Goal: Task Accomplishment & Management: Complete application form

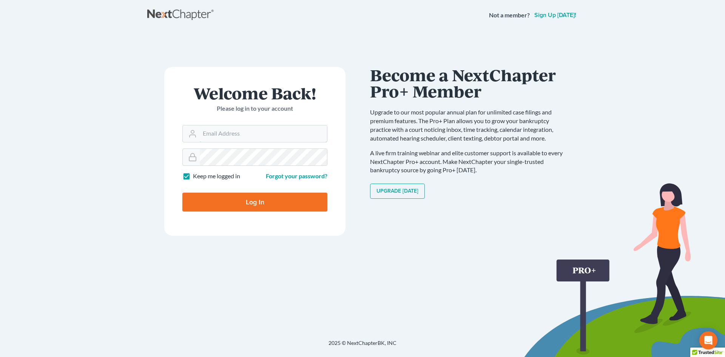
type input "[EMAIL_ADDRESS][DOMAIN_NAME]"
click at [251, 194] on input "Log In" at bounding box center [254, 202] width 145 height 19
type input "Thinking..."
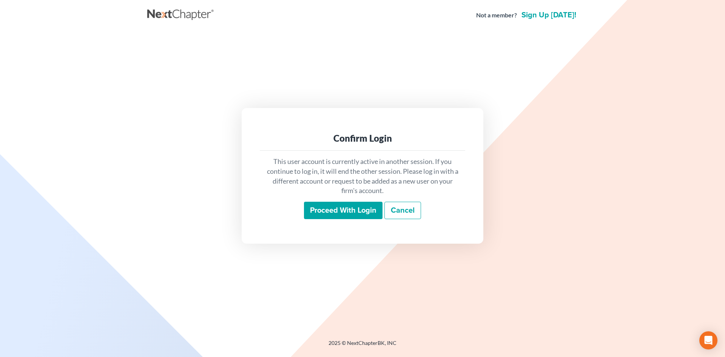
click at [325, 208] on input "Proceed with login" at bounding box center [343, 210] width 79 height 17
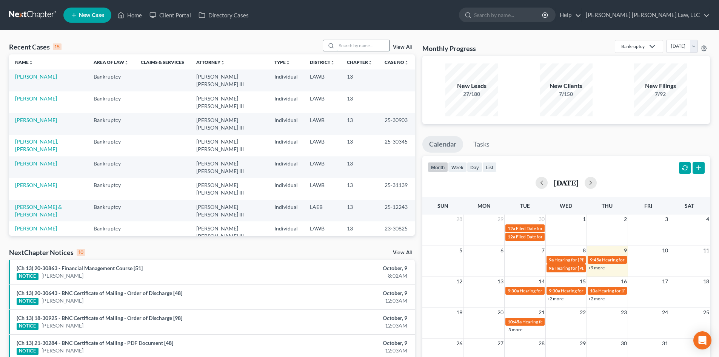
click at [384, 43] on input "search" at bounding box center [363, 45] width 53 height 11
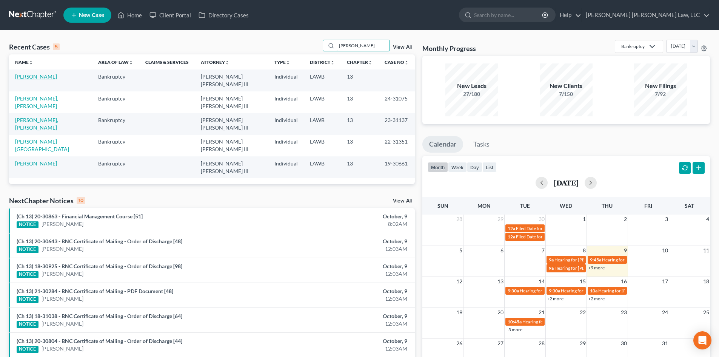
type input "burrell"
click at [38, 75] on link "Burrell, Eddie" at bounding box center [36, 76] width 42 height 6
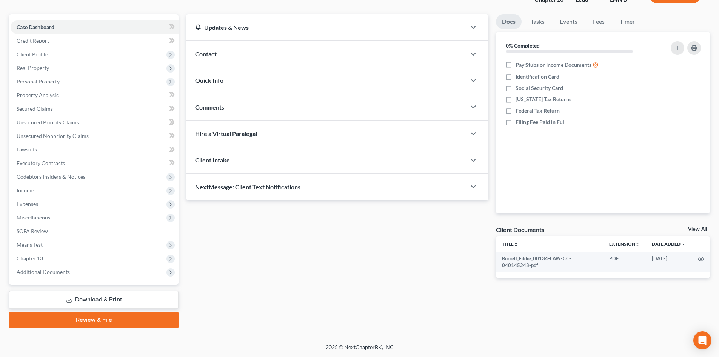
click at [132, 319] on link "Review & File" at bounding box center [93, 319] width 169 height 17
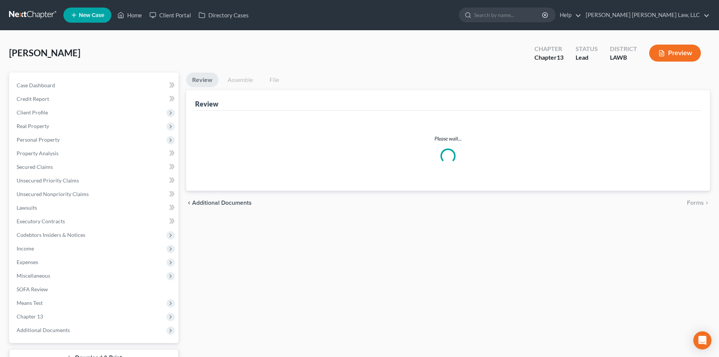
click at [233, 82] on link "Assemble" at bounding box center [240, 79] width 37 height 15
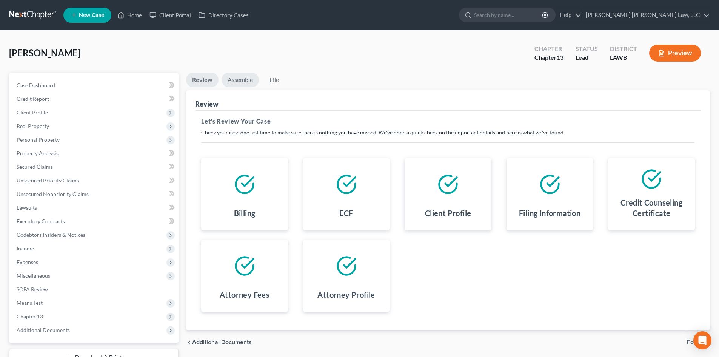
click at [238, 80] on link "Assemble" at bounding box center [240, 79] width 37 height 15
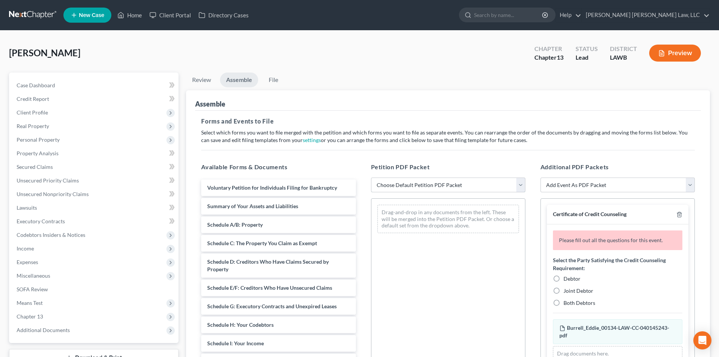
click at [411, 190] on select "Choose Default Petition PDF Packet Complete Bankruptcy Petition (all forms and …" at bounding box center [448, 184] width 154 height 15
select select "0"
click at [371, 177] on select "Choose Default Petition PDF Packet Complete Bankruptcy Petition (all forms and …" at bounding box center [448, 184] width 154 height 15
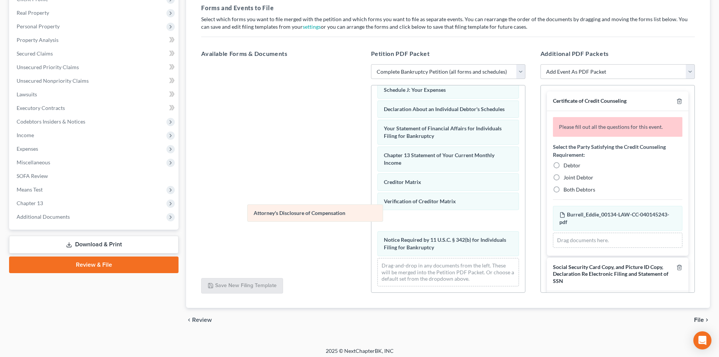
scroll to position [194, 0]
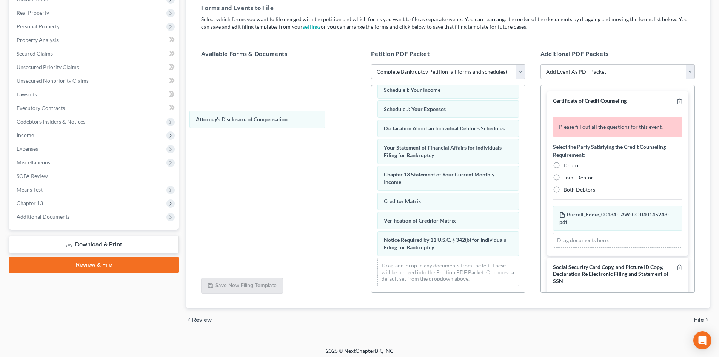
drag, startPoint x: 479, startPoint y: 254, endPoint x: 334, endPoint y: 110, distance: 205.0
click at [371, 117] on div "Attorney's Disclosure of Compensation Voluntary Petition for Individuals Filing…" at bounding box center [448, 95] width 154 height 394
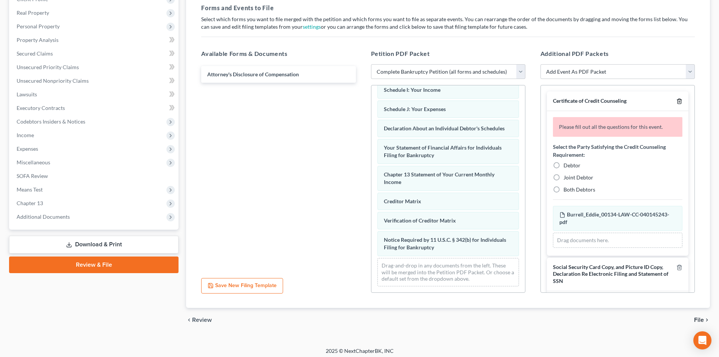
click at [676, 101] on icon "button" at bounding box center [679, 101] width 6 height 6
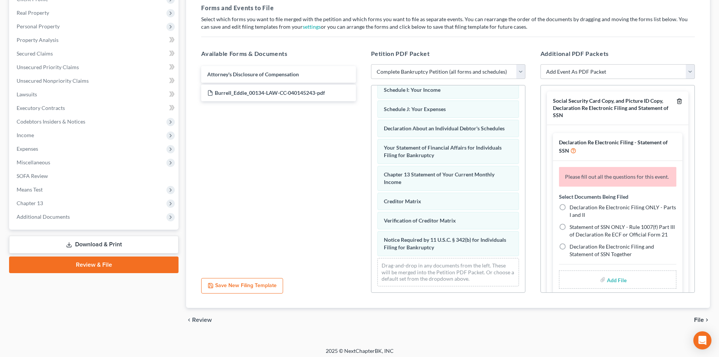
click at [676, 101] on icon "button" at bounding box center [679, 101] width 6 height 6
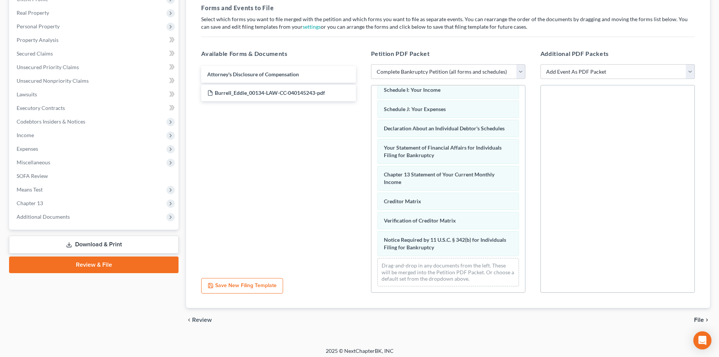
click at [704, 316] on div "chevron_left Review File chevron_right" at bounding box center [448, 320] width 524 height 24
click at [702, 317] on span "File" at bounding box center [699, 320] width 10 height 6
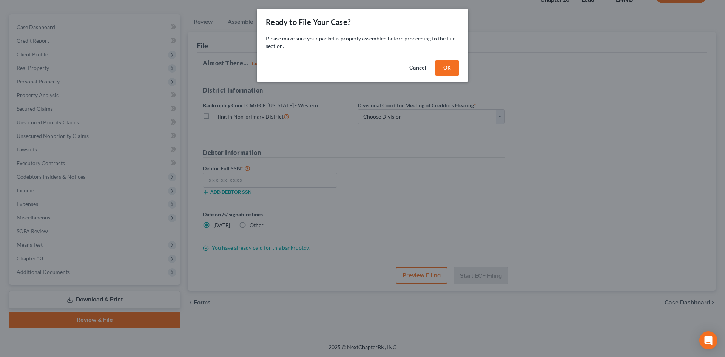
click at [441, 74] on button "OK" at bounding box center [447, 67] width 24 height 15
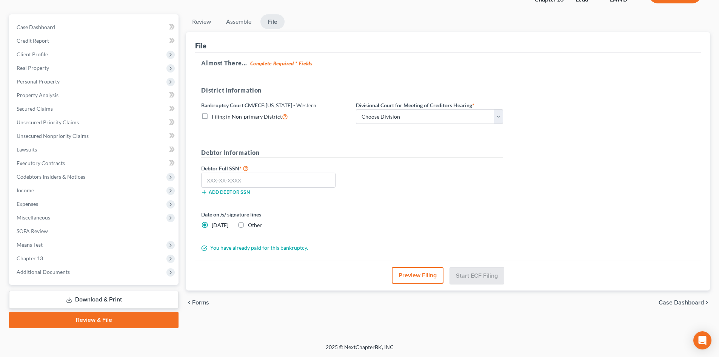
click at [242, 117] on span "Filing in Non-primary District" at bounding box center [247, 116] width 70 height 6
click at [220, 117] on input "Filing in Non-primary District" at bounding box center [217, 114] width 5 height 5
checkbox input "true"
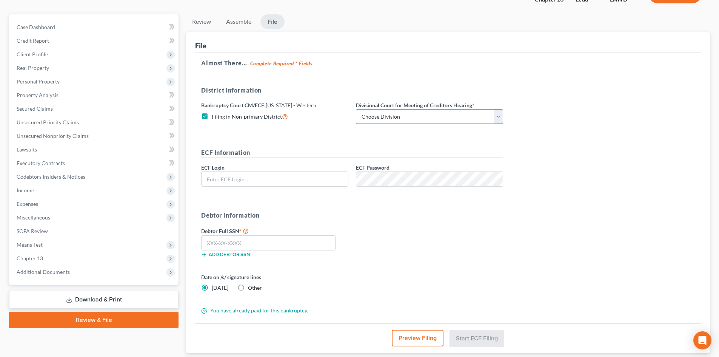
click at [386, 119] on select "Choose Division Alexandria Lafayette-Opelousas Lake Charles Monroe Shreveport" at bounding box center [429, 116] width 147 height 15
type input "[EMAIL_ADDRESS][DOMAIN_NAME]"
select select "3"
click at [356, 109] on select "Choose Division Alexandria Lafayette-Opelousas Lake Charles Monroe Shreveport" at bounding box center [429, 116] width 147 height 15
click at [318, 173] on input "[EMAIL_ADDRESS][DOMAIN_NAME]" at bounding box center [275, 179] width 146 height 14
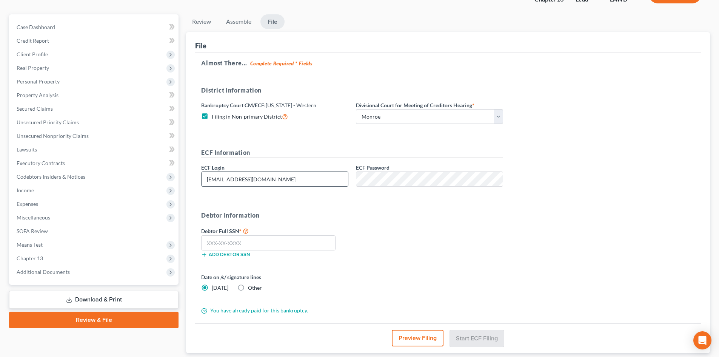
type input "eoyoung3p"
click at [288, 245] on input "text" at bounding box center [268, 242] width 134 height 15
click at [310, 245] on input "text" at bounding box center [268, 242] width 134 height 15
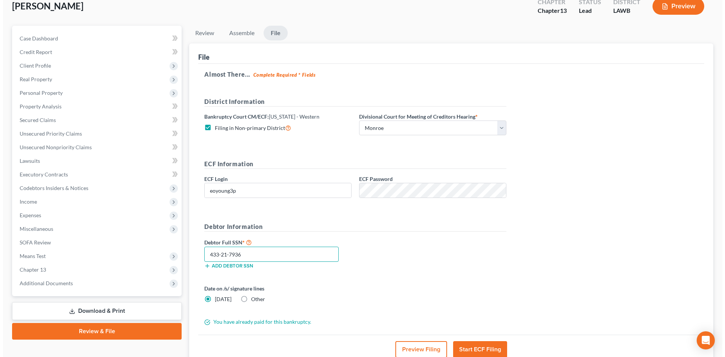
scroll to position [46, 0]
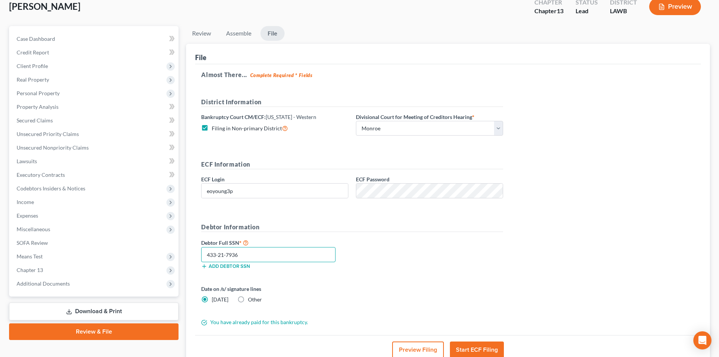
type input "433-21-7936"
click at [425, 349] on button "Preview Filing" at bounding box center [418, 349] width 52 height 17
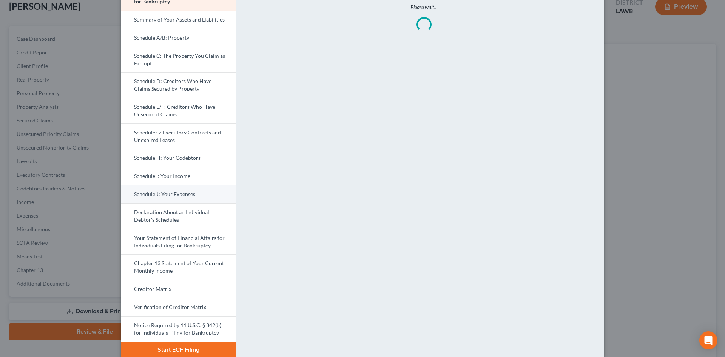
scroll to position [75, 0]
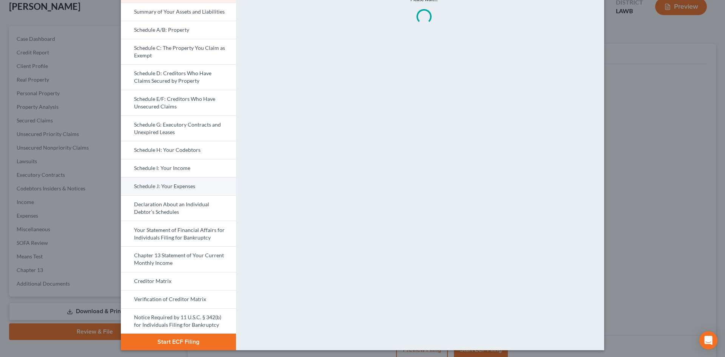
click at [182, 186] on link "Schedule J: Your Expenses" at bounding box center [178, 186] width 115 height 18
click at [666, 159] on div "Petition Preview Schedule J: Your Expenses × Bankruptcy Petition Voluntary Peti…" at bounding box center [362, 178] width 725 height 357
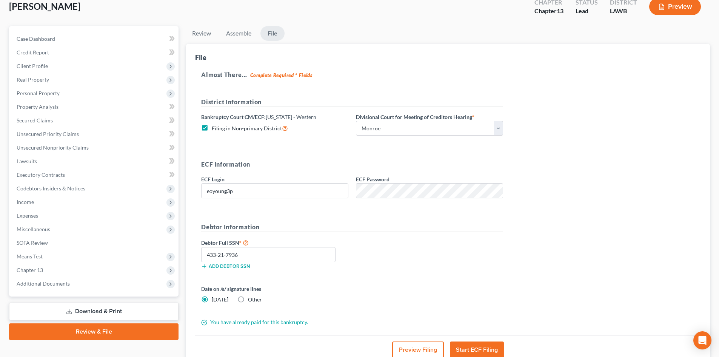
click at [413, 347] on button "Preview Filing" at bounding box center [418, 349] width 52 height 17
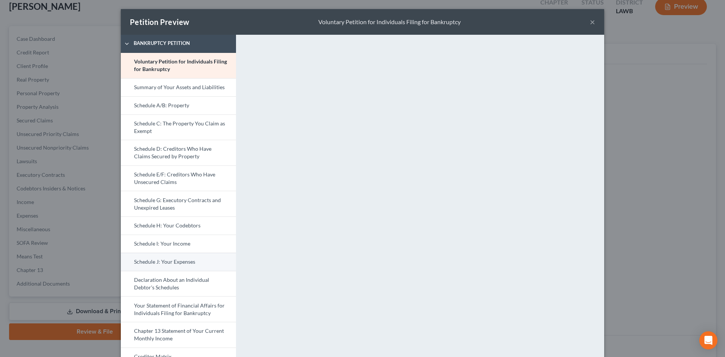
click at [160, 259] on link "Schedule J: Your Expenses" at bounding box center [178, 262] width 115 height 18
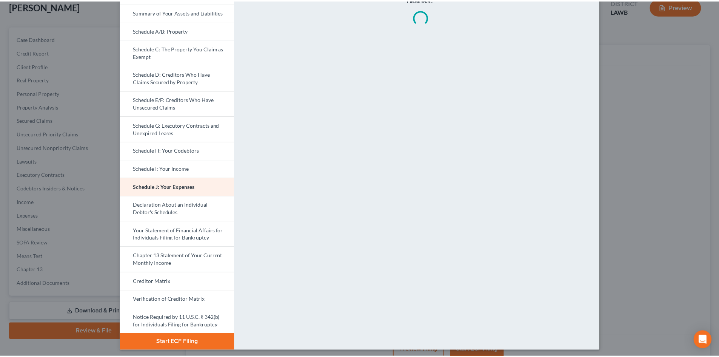
scroll to position [78, 0]
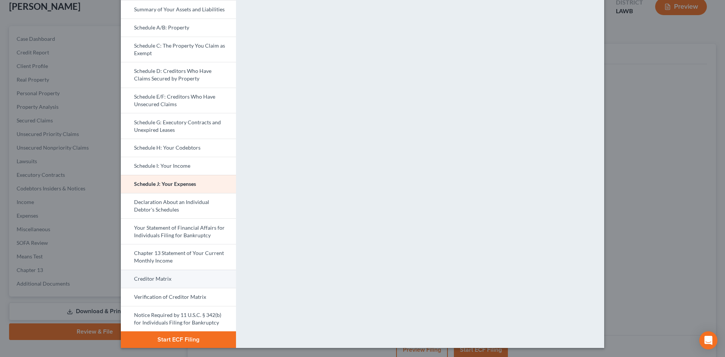
click at [166, 287] on link "Creditor Matrix" at bounding box center [178, 279] width 115 height 18
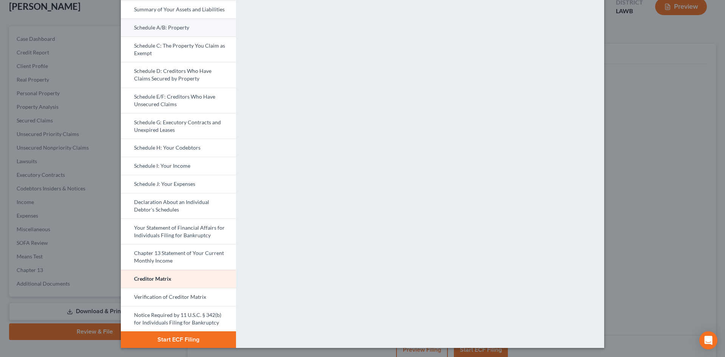
click at [188, 29] on link "Schedule A/B: Property" at bounding box center [178, 27] width 115 height 18
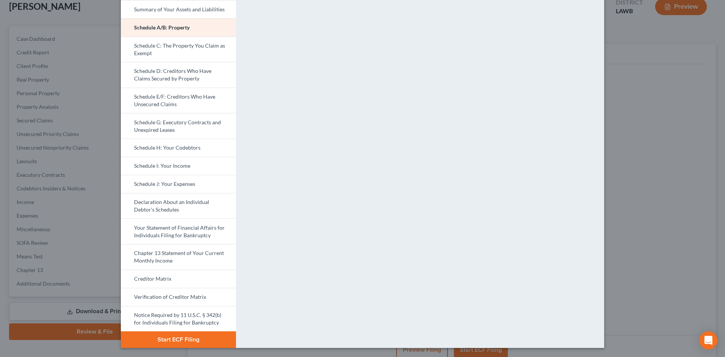
click at [176, 335] on button "Start ECF Filing" at bounding box center [178, 339] width 115 height 17
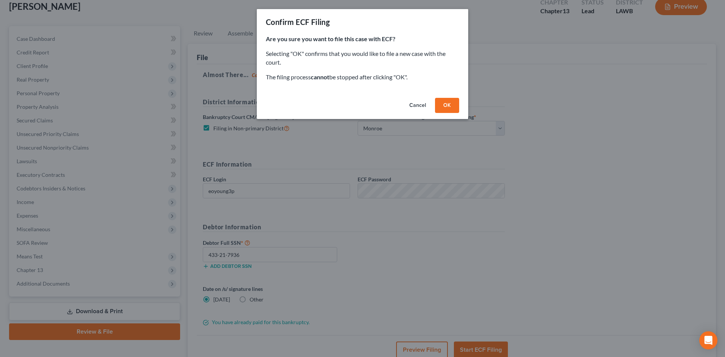
click at [405, 103] on button "Cancel" at bounding box center [417, 105] width 29 height 15
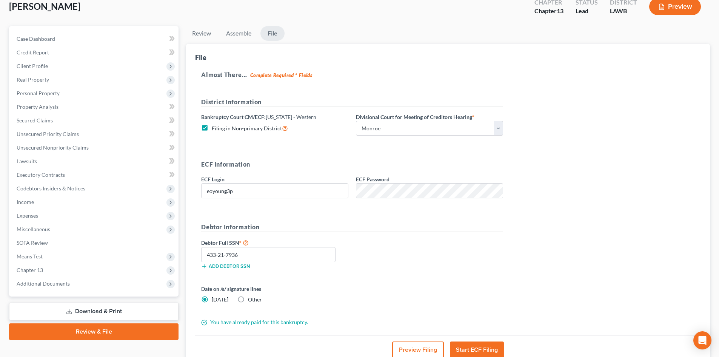
click at [420, 351] on button "Preview Filing" at bounding box center [418, 349] width 52 height 17
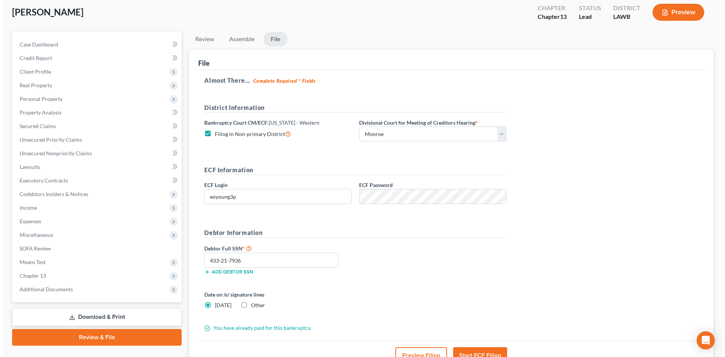
scroll to position [106, 0]
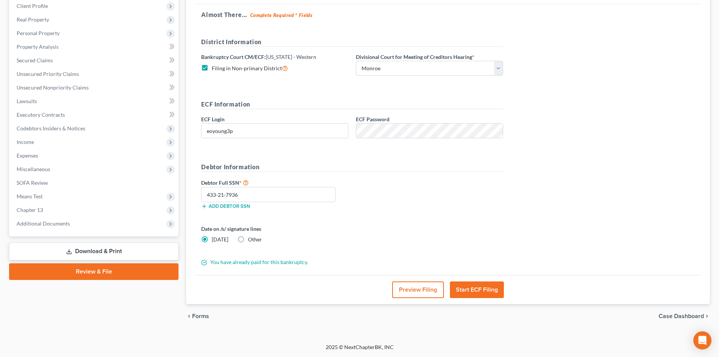
click at [399, 287] on button "Preview Filing" at bounding box center [418, 289] width 52 height 17
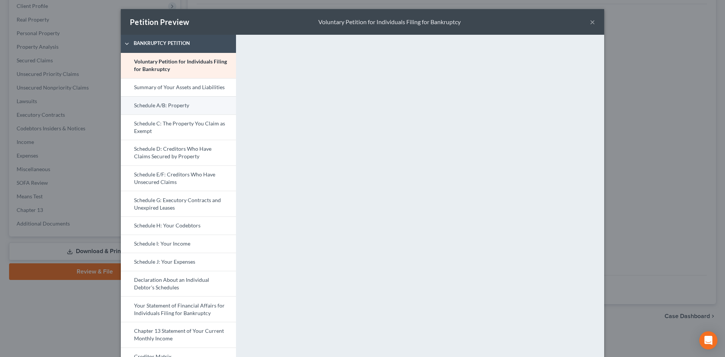
click at [193, 107] on link "Schedule A/B: Property" at bounding box center [178, 105] width 115 height 18
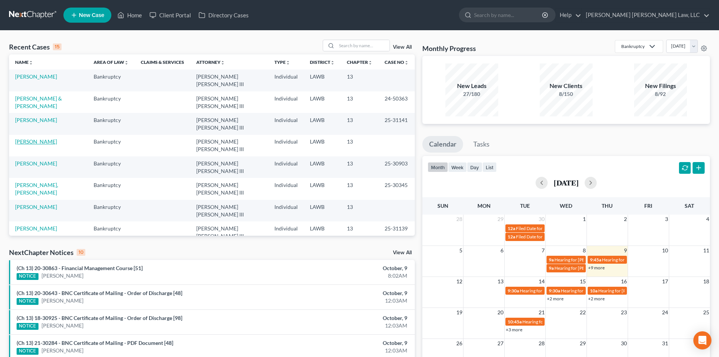
click at [42, 138] on link "Burrell, Eddie" at bounding box center [36, 141] width 42 height 6
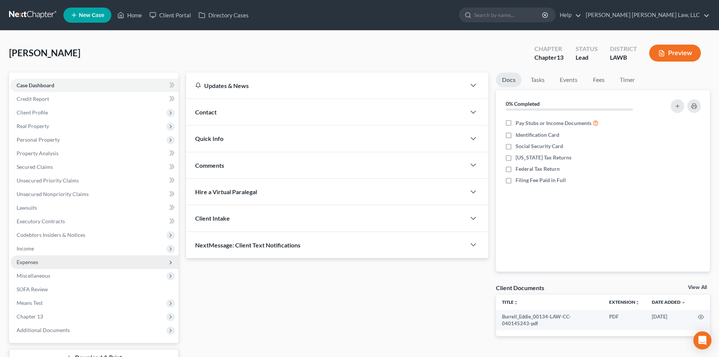
click at [66, 260] on span "Expenses" at bounding box center [95, 262] width 168 height 14
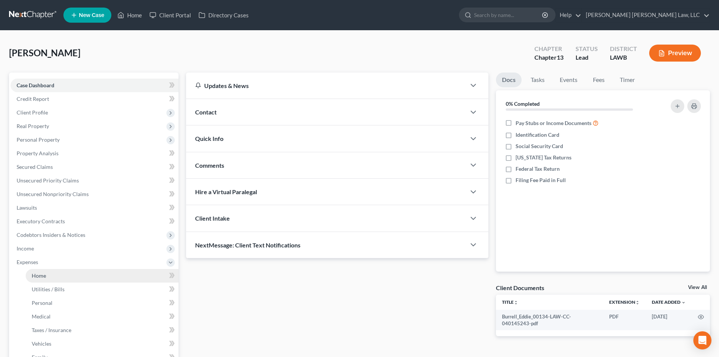
click at [80, 274] on link "Home" at bounding box center [102, 276] width 153 height 14
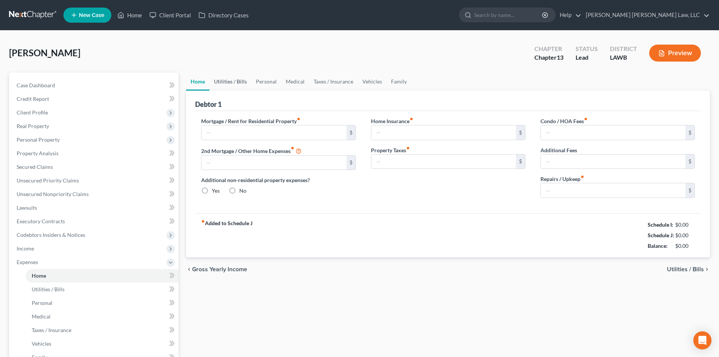
type input "400.00"
type input "0.00"
radio input "true"
type input "0.00"
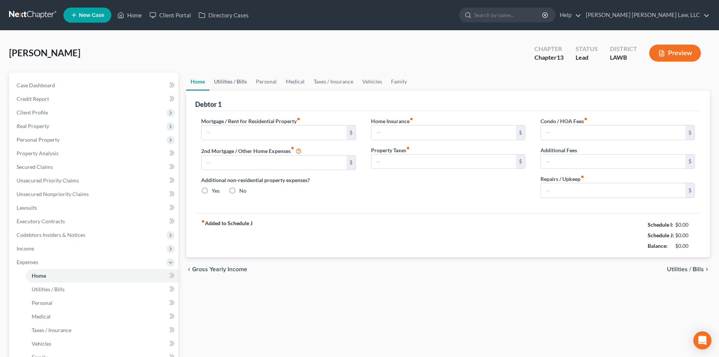
type input "0.00"
click at [257, 81] on link "Personal" at bounding box center [266, 81] width 30 height 18
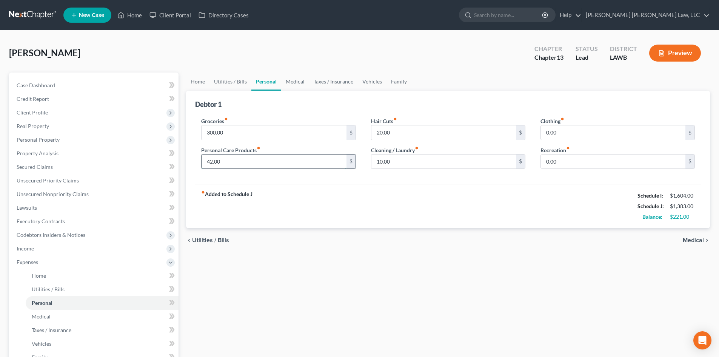
click at [305, 163] on input "42.00" at bounding box center [274, 161] width 145 height 14
click at [449, 135] on input "20.00" at bounding box center [443, 132] width 145 height 14
click at [411, 130] on input "10.00" at bounding box center [443, 132] width 145 height 14
click at [411, 131] on input "10.00" at bounding box center [443, 132] width 145 height 14
type input "0.00"
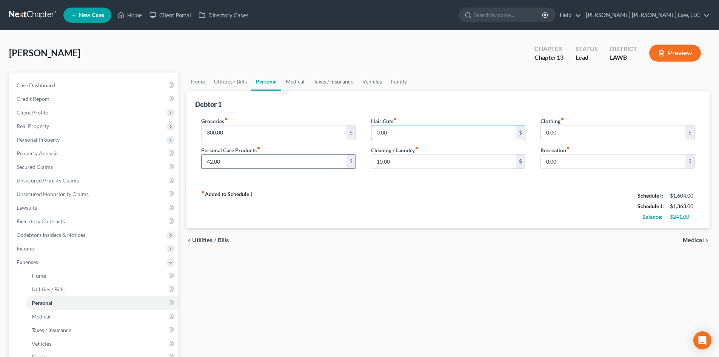
click at [334, 161] on input "42.00" at bounding box center [274, 161] width 145 height 14
click at [456, 253] on div "Home Utilities / Bills Personal Medical Taxes / Insurance Vehicles Family Debto…" at bounding box center [448, 276] width 532 height 409
click at [291, 162] on input "43.00" at bounding box center [274, 161] width 145 height 14
click at [288, 166] on input "42.00" at bounding box center [274, 161] width 145 height 14
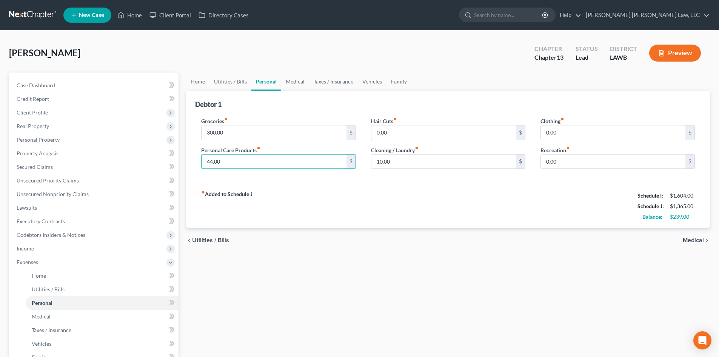
type input "44.00"
click at [381, 268] on div "Home Utilities / Bills Personal Medical Taxes / Insurance Vehicles Family Debto…" at bounding box center [448, 276] width 532 height 409
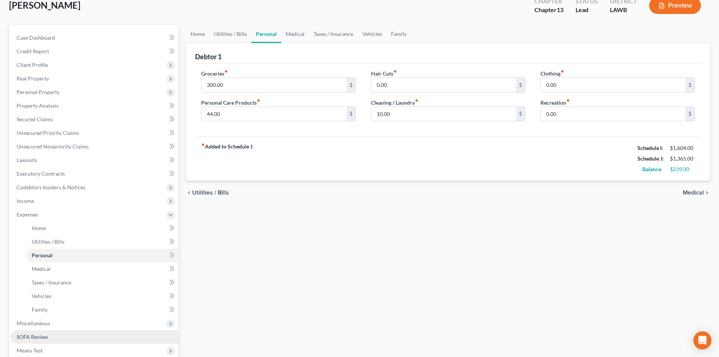
scroll to position [151, 0]
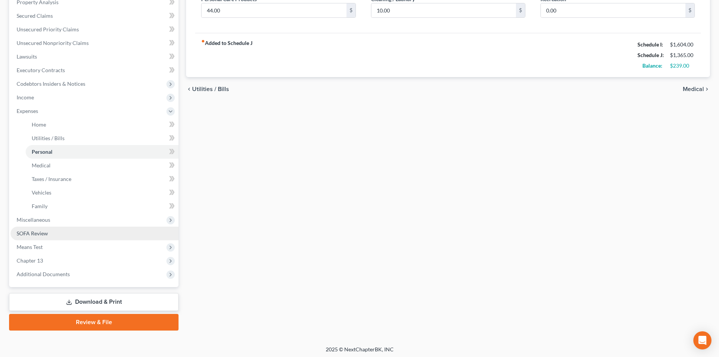
click at [125, 236] on link "SOFA Review" at bounding box center [95, 233] width 168 height 14
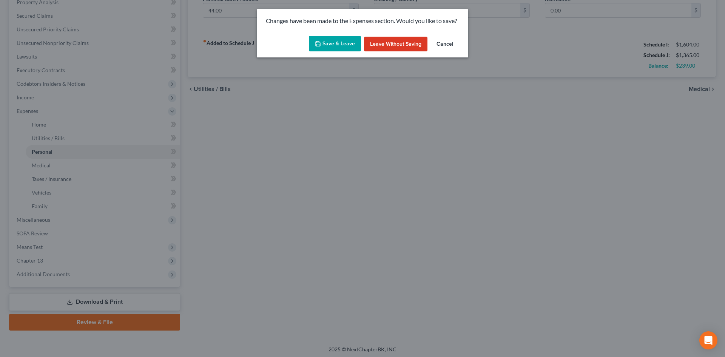
click at [328, 46] on button "Save & Leave" at bounding box center [335, 44] width 52 height 16
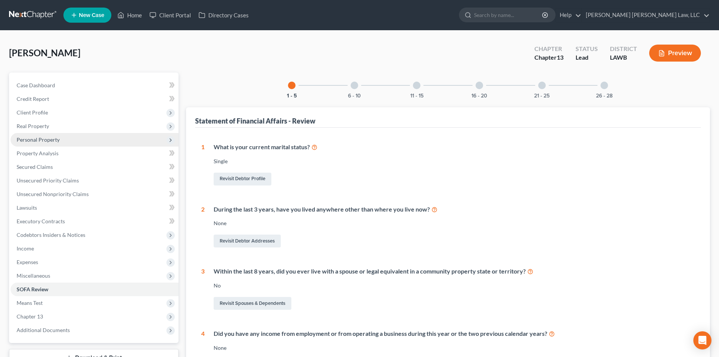
click at [50, 139] on span "Personal Property" at bounding box center [38, 139] width 43 height 6
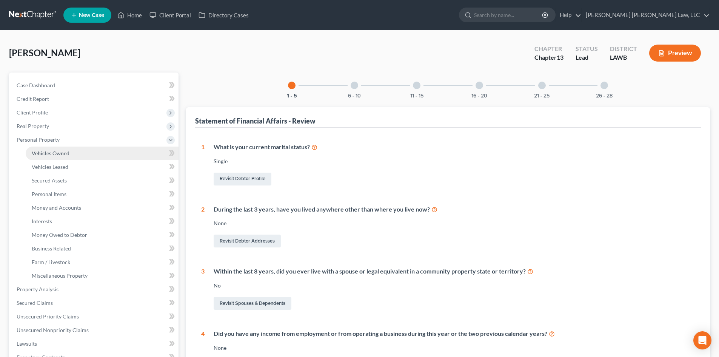
click at [69, 153] on span "Vehicles Owned" at bounding box center [51, 153] width 38 height 6
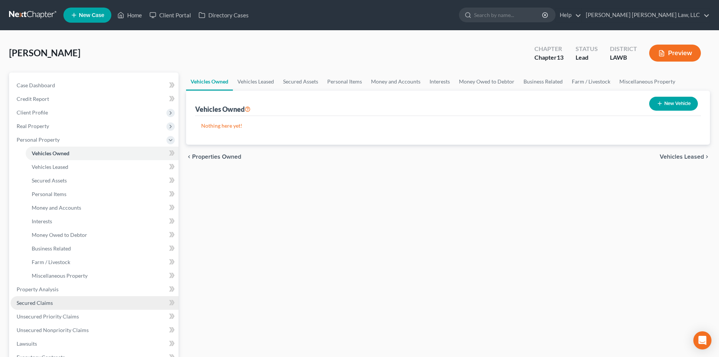
click at [65, 304] on link "Secured Claims" at bounding box center [95, 303] width 168 height 14
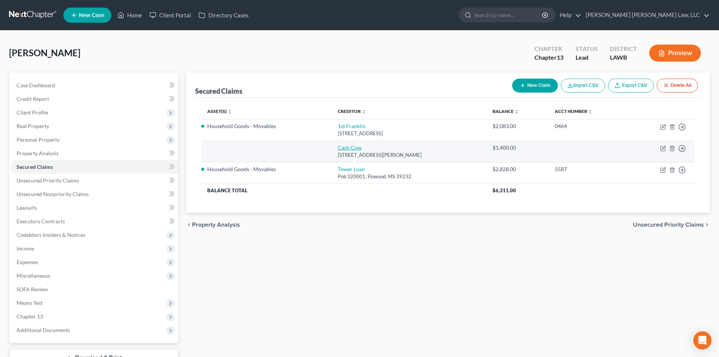
click at [343, 147] on link "Cash Cow" at bounding box center [350, 147] width 24 height 6
select select "19"
select select "0"
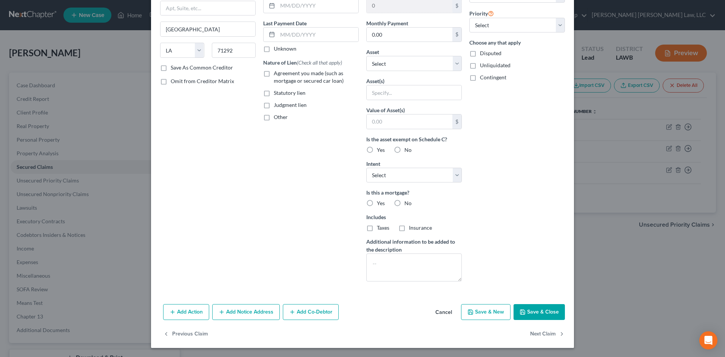
click at [525, 312] on button "Save & Close" at bounding box center [538, 312] width 51 height 16
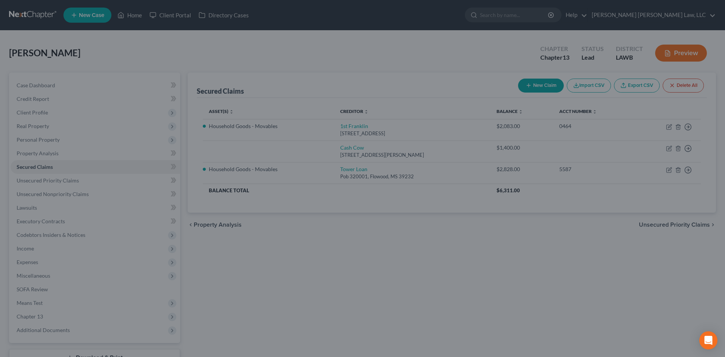
scroll to position [2, 0]
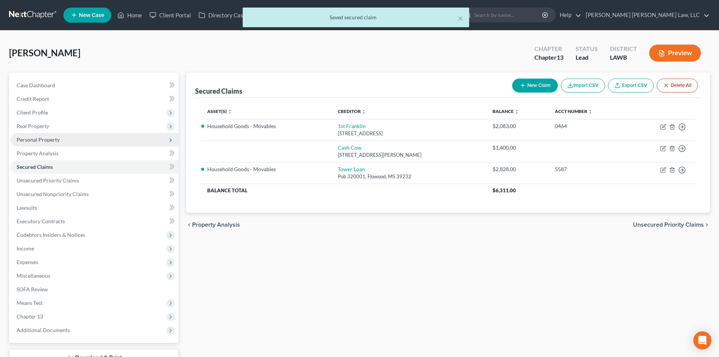
drag, startPoint x: 68, startPoint y: 143, endPoint x: 75, endPoint y: 142, distance: 6.9
click at [68, 143] on span "Personal Property" at bounding box center [95, 140] width 168 height 14
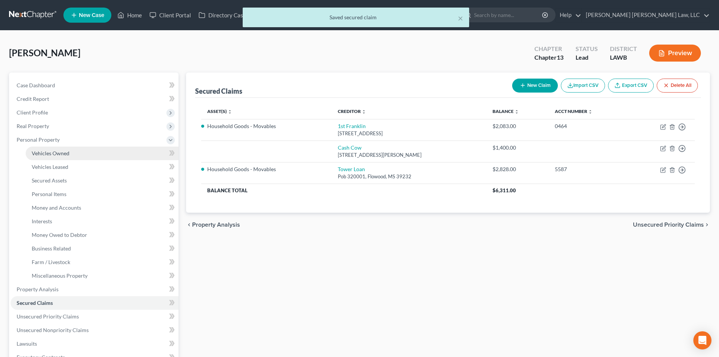
click at [126, 159] on link "Vehicles Owned" at bounding box center [102, 153] width 153 height 14
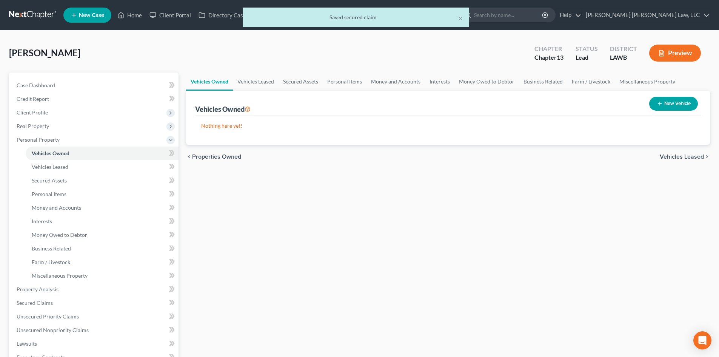
click at [675, 103] on button "New Vehicle" at bounding box center [673, 104] width 49 height 14
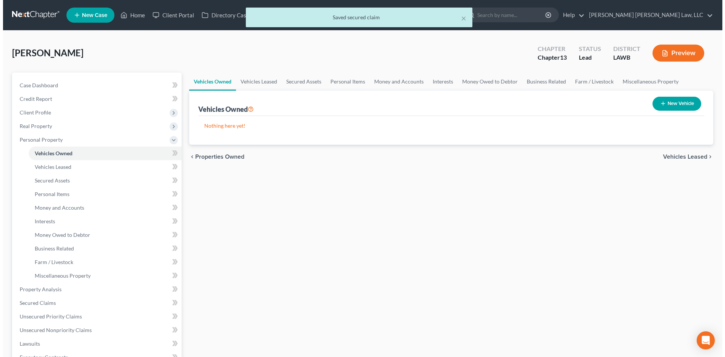
select select "0"
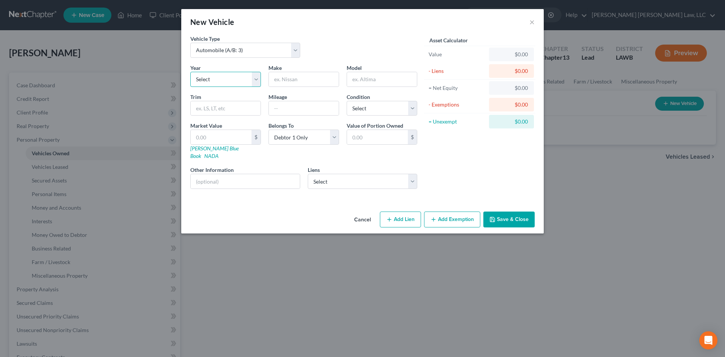
click at [237, 85] on select "Select 2026 2025 2024 2023 2022 2021 2020 2019 2018 2017 2016 2015 2014 2013 20…" at bounding box center [225, 79] width 71 height 15
select select "18"
click at [190, 72] on select "Select 2026 2025 2024 2023 2022 2021 2020 2019 2018 2017 2016 2015 2014 2013 20…" at bounding box center [225, 79] width 71 height 15
click at [297, 79] on input "text" at bounding box center [304, 79] width 70 height 14
type input "c"
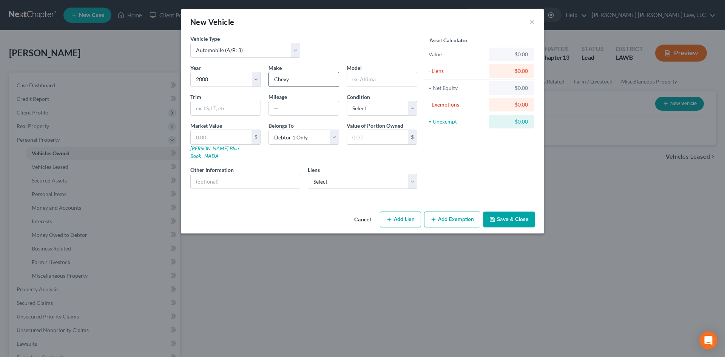
type input "Chevy"
type input "Impala"
click at [297, 111] on input "text" at bounding box center [304, 108] width 70 height 14
type input "300,000"
click at [384, 108] on select "Select Excellent Very Good Good Fair Poor" at bounding box center [382, 108] width 71 height 15
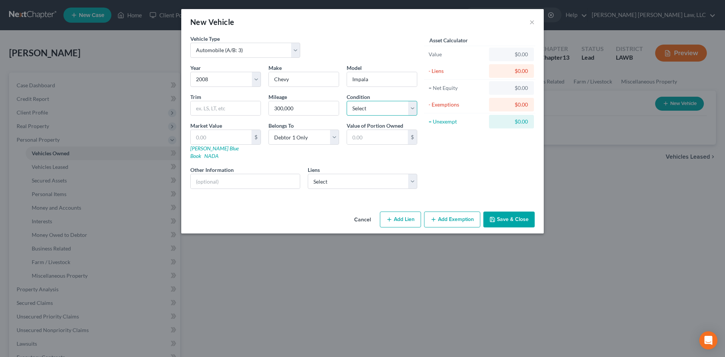
select select "4"
click at [347, 101] on select "Select Excellent Very Good Good Fair Poor" at bounding box center [382, 108] width 71 height 15
click at [246, 176] on input "text" at bounding box center [245, 181] width 109 height 14
click at [336, 174] on select "Select Cash Cow - $1,400.00" at bounding box center [363, 181] width 110 height 15
select select "19"
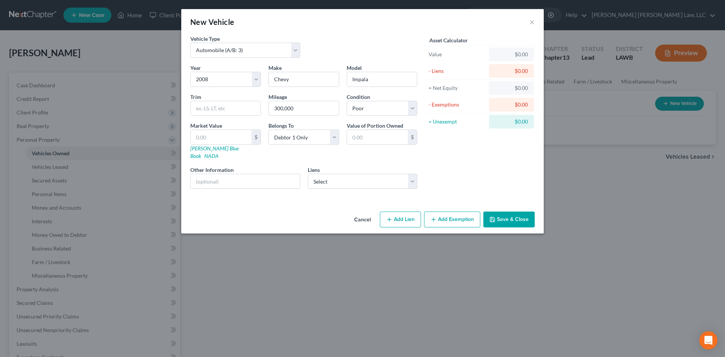
select select "0"
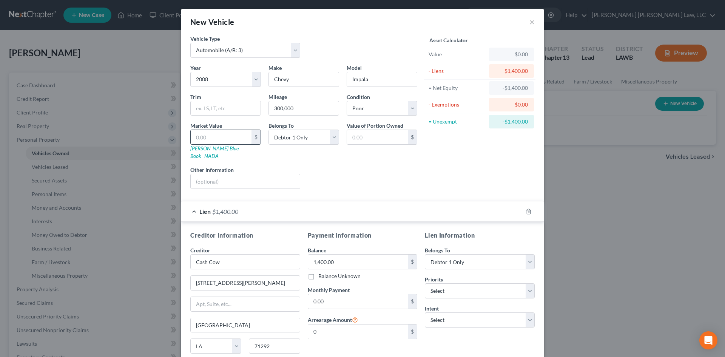
click at [233, 134] on input "text" at bounding box center [221, 137] width 61 height 14
type input "1"
type input "1.00"
type input "14"
type input "14.00"
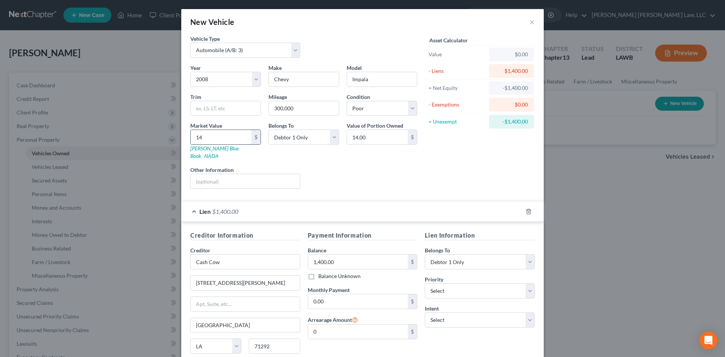
type input "140"
type input "140.00"
type input "1400"
type input "1,400.00"
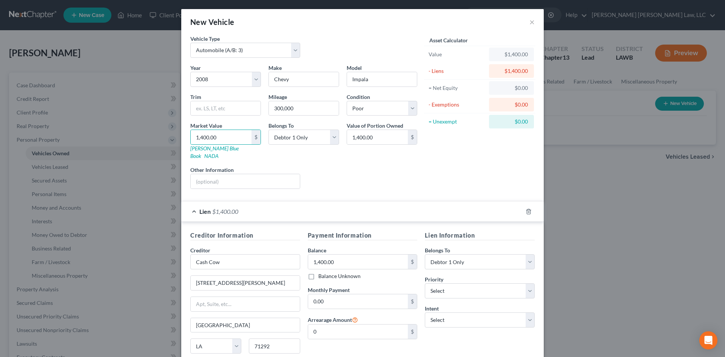
click at [339, 166] on div "Liens Select" at bounding box center [362, 177] width 117 height 23
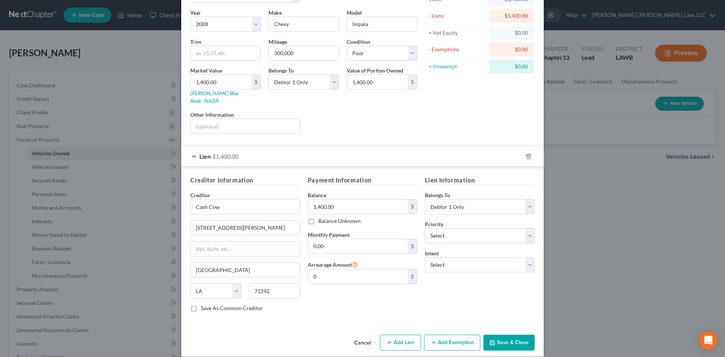
scroll to position [56, 0]
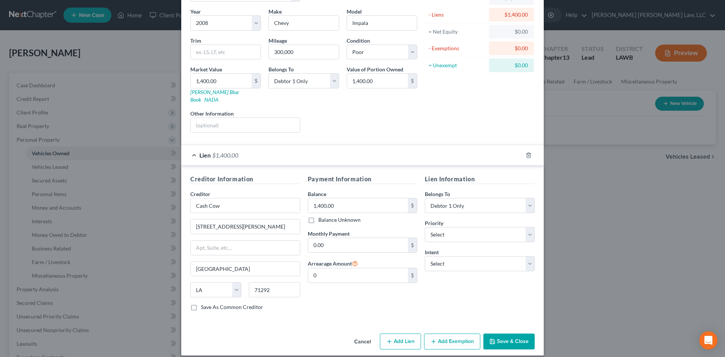
click at [466, 333] on button "Add Exemption" at bounding box center [452, 341] width 56 height 16
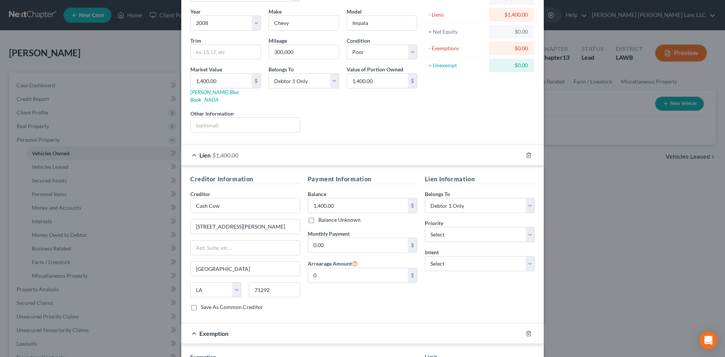
scroll to position [207, 0]
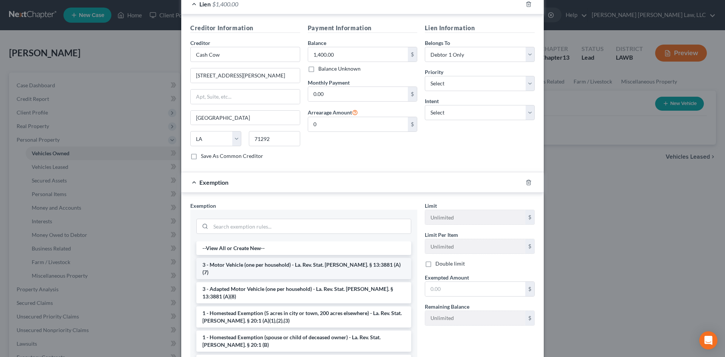
click at [265, 258] on li "3 - Motor Vehicle (one per household) - La. Rev. Stat. Ann. § 13:3881 (A)(7)" at bounding box center [303, 268] width 215 height 21
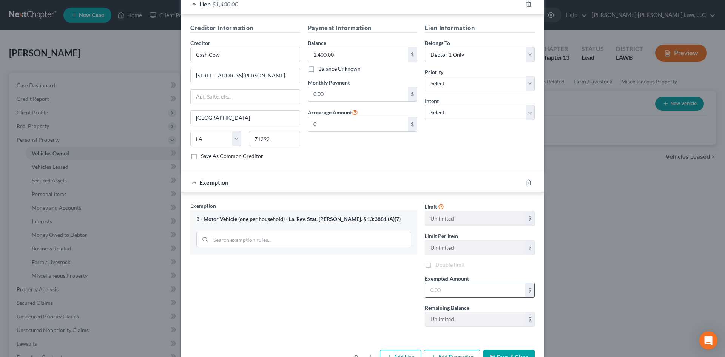
click at [470, 283] on input "text" at bounding box center [475, 290] width 100 height 14
type input "7,500.00"
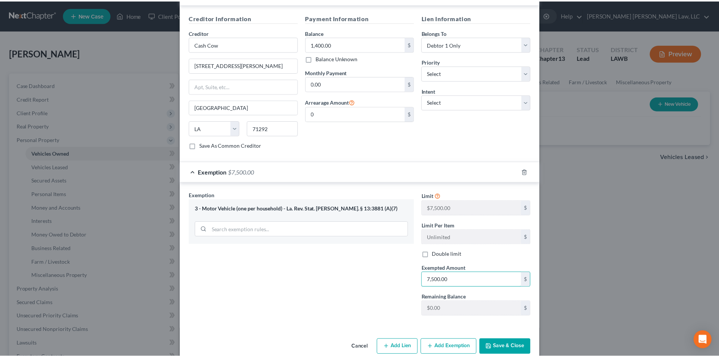
scroll to position [223, 0]
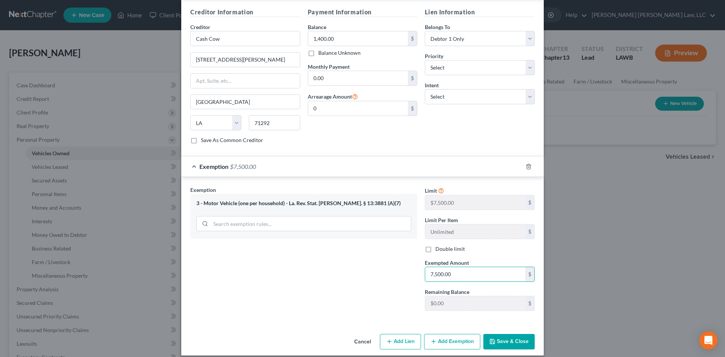
click at [504, 334] on button "Save & Close" at bounding box center [508, 342] width 51 height 16
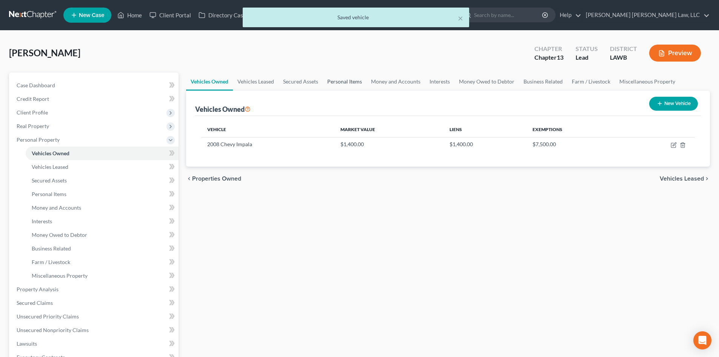
click at [341, 80] on link "Personal Items" at bounding box center [345, 81] width 44 height 18
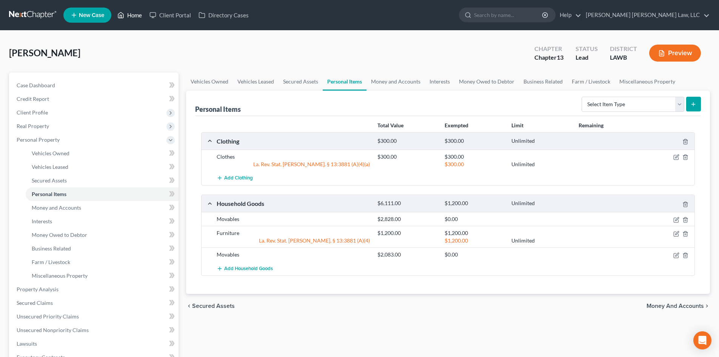
click at [140, 12] on link "Home" at bounding box center [130, 15] width 32 height 14
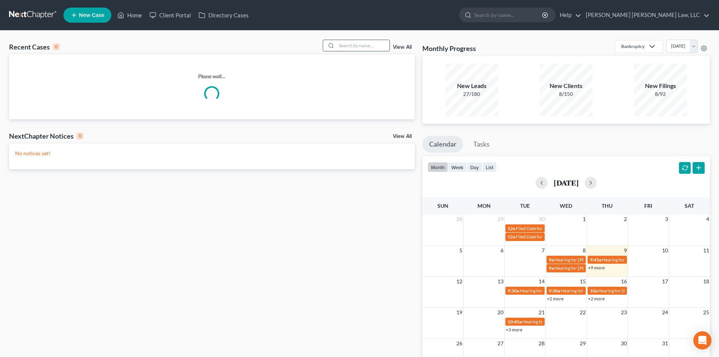
click at [346, 50] on input "search" at bounding box center [363, 45] width 53 height 11
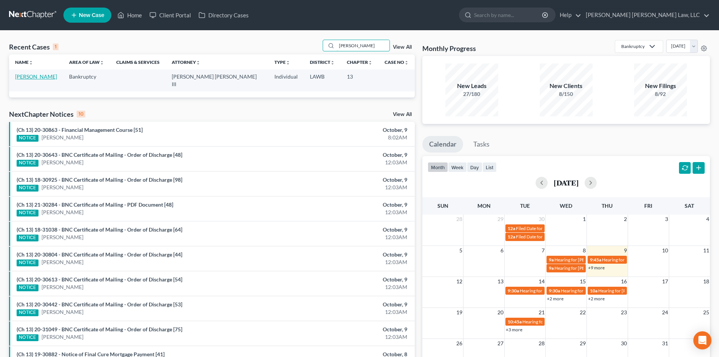
type input "artis"
click at [37, 74] on link "James, Artis" at bounding box center [36, 76] width 42 height 6
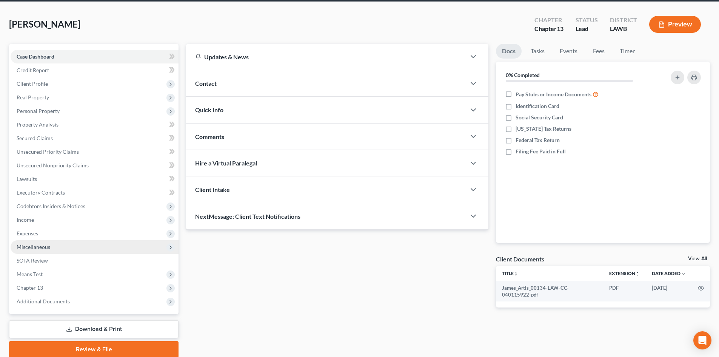
scroll to position [58, 0]
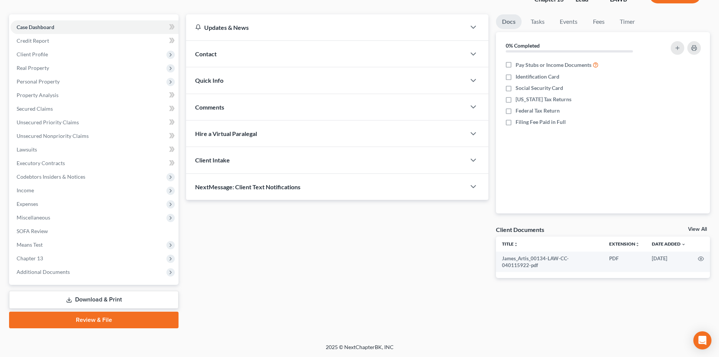
drag, startPoint x: 133, startPoint y: 297, endPoint x: 137, endPoint y: 293, distance: 5.4
click at [133, 297] on link "Download & Print" at bounding box center [93, 300] width 169 height 18
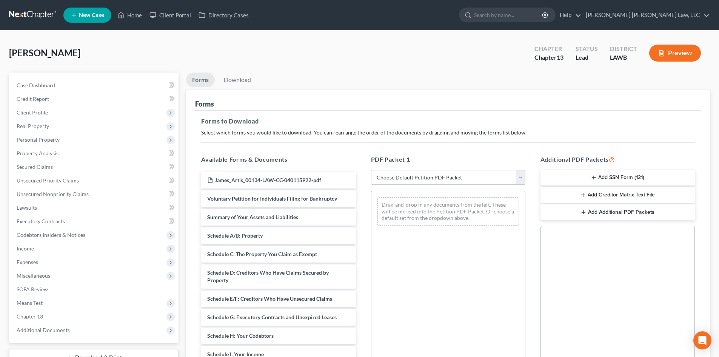
click at [450, 166] on div "PDF Packet 1 Choose Default Petition PDF Packet Complete Bankruptcy Petition (a…" at bounding box center [448, 277] width 169 height 256
drag, startPoint x: 447, startPoint y: 178, endPoint x: 446, endPoint y: 182, distance: 4.2
click at [447, 178] on select "Choose Default Petition PDF Packet Complete Bankruptcy Petition (all forms and …" at bounding box center [448, 177] width 154 height 15
click at [437, 347] on div "Drag-and-drop in any documents from the left. These will be merged into the Pet…" at bounding box center [448, 295] width 154 height 208
drag, startPoint x: 454, startPoint y: 184, endPoint x: 456, endPoint y: 180, distance: 4.4
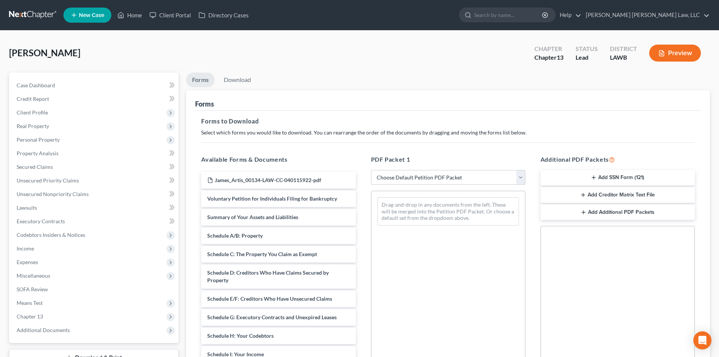
click at [454, 184] on select "Choose Default Petition PDF Packet Complete Bankruptcy Petition (all forms and …" at bounding box center [448, 177] width 154 height 15
select select "15"
click at [371, 170] on select "Choose Default Petition PDF Packet Complete Bankruptcy Petition (all forms and …" at bounding box center [448, 177] width 154 height 15
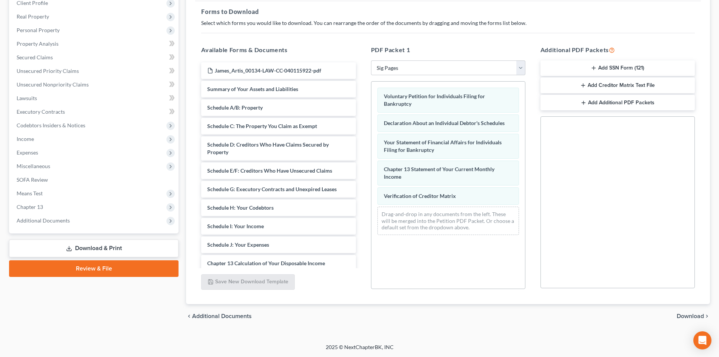
click at [690, 319] on span "Download" at bounding box center [690, 316] width 27 height 6
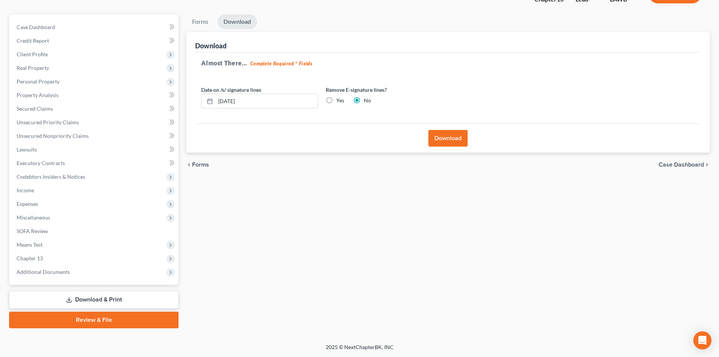
click at [454, 137] on button "Download" at bounding box center [447, 138] width 39 height 17
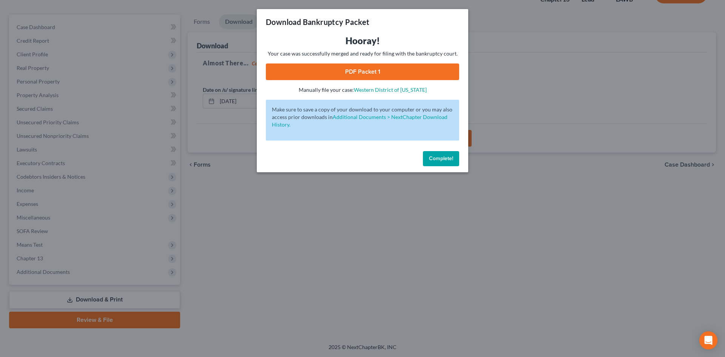
click at [430, 71] on link "PDF Packet 1" at bounding box center [362, 71] width 193 height 17
click at [404, 185] on div "Download Bankruptcy Packet Hooray! Your case was successfully merged and ready …" at bounding box center [362, 178] width 725 height 357
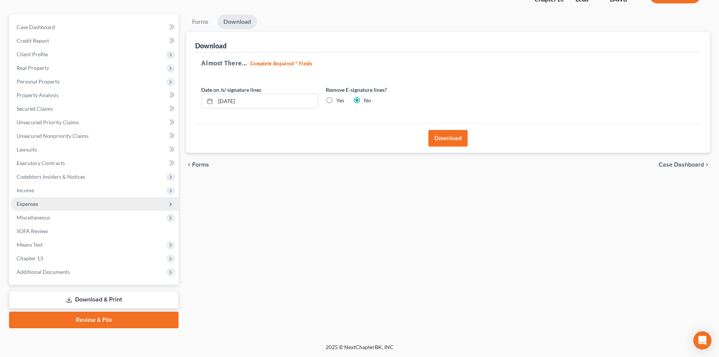
click at [68, 200] on span "Expenses" at bounding box center [95, 204] width 168 height 14
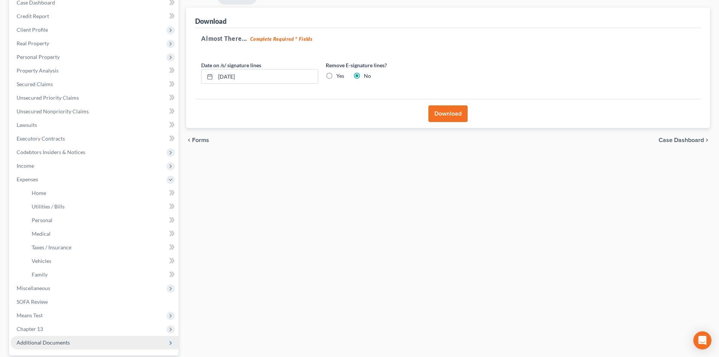
scroll to position [96, 0]
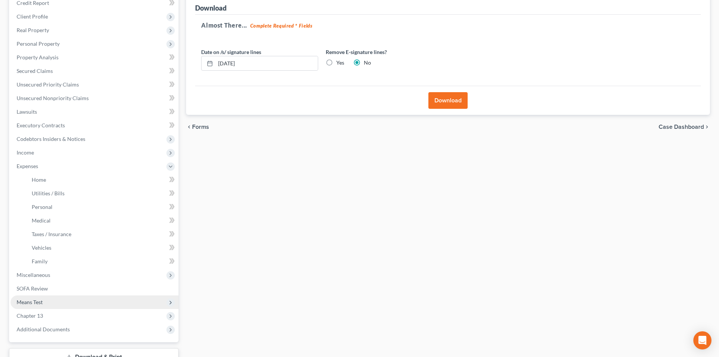
click at [74, 298] on span "Means Test" at bounding box center [95, 302] width 168 height 14
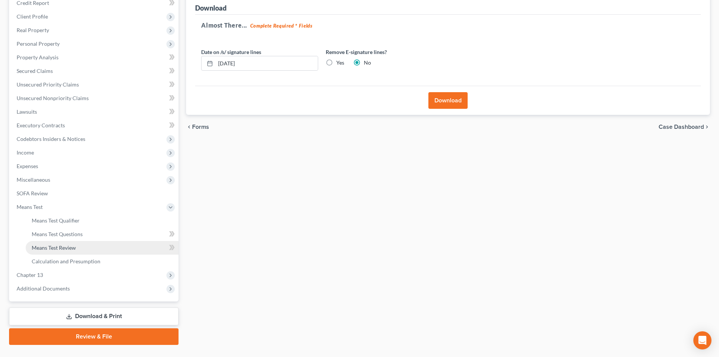
click at [91, 252] on link "Means Test Review" at bounding box center [102, 248] width 153 height 14
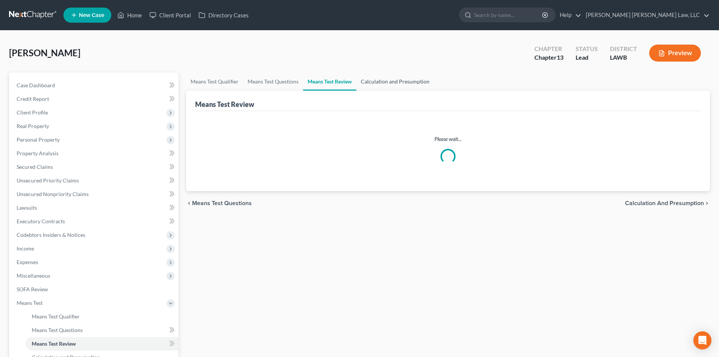
click at [394, 82] on link "Calculation and Presumption" at bounding box center [395, 81] width 78 height 18
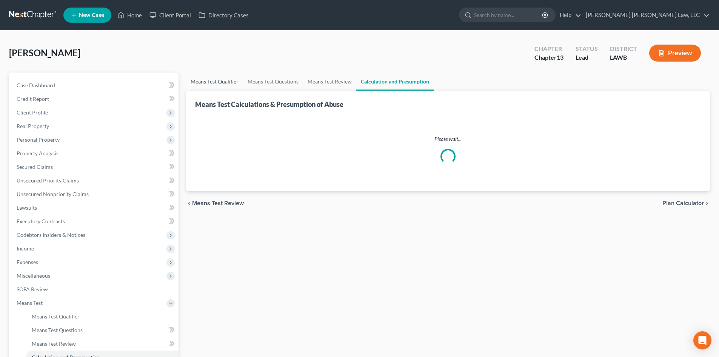
click at [228, 83] on link "Means Test Qualifier" at bounding box center [214, 81] width 57 height 18
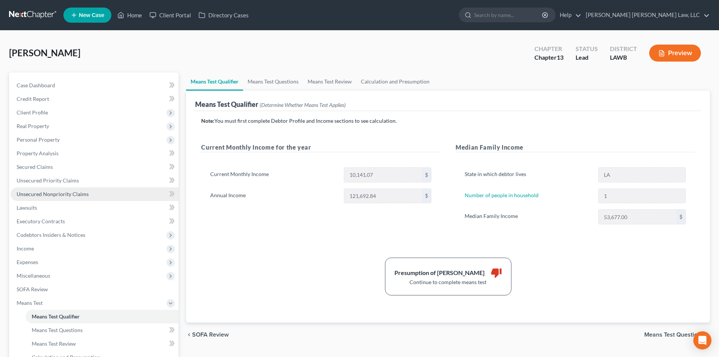
click at [84, 194] on span "Unsecured Nonpriority Claims" at bounding box center [53, 194] width 72 height 6
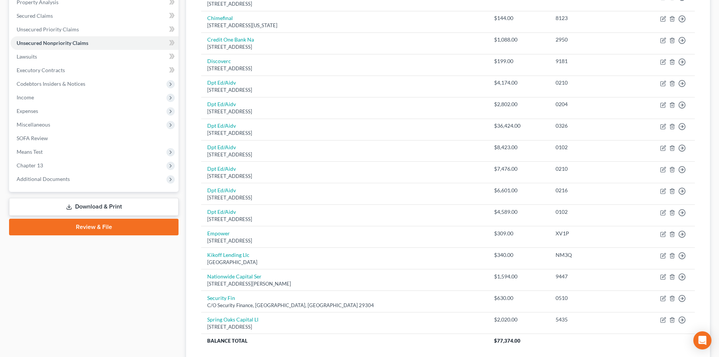
click at [153, 203] on link "Download & Print" at bounding box center [93, 207] width 169 height 18
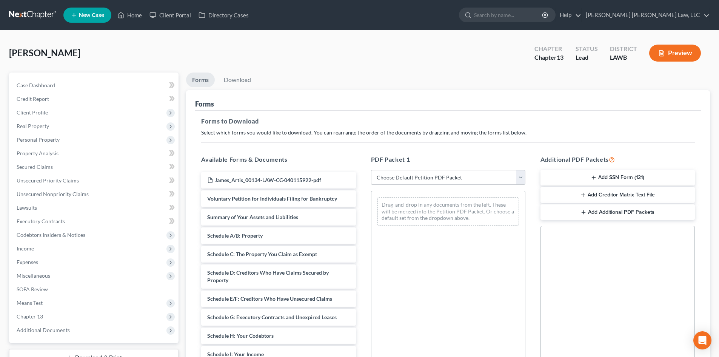
drag, startPoint x: 466, startPoint y: 177, endPoint x: 455, endPoint y: 183, distance: 12.5
click at [466, 177] on select "Choose Default Petition PDF Packet Complete Bankruptcy Petition (all forms and …" at bounding box center [448, 177] width 154 height 15
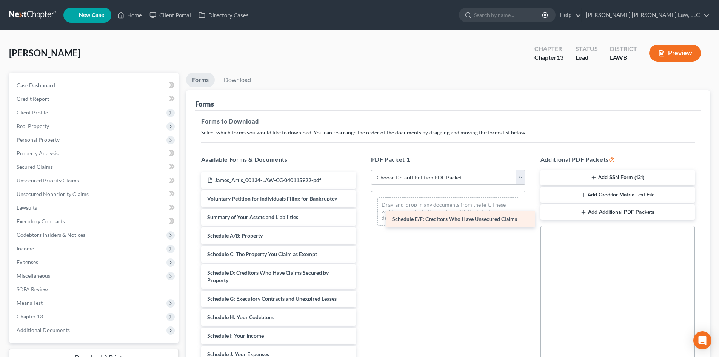
drag, startPoint x: 238, startPoint y: 297, endPoint x: 419, endPoint y: 209, distance: 201.8
click at [362, 210] on div "Schedule E/F: Creditors Who Have Unsecured Claims James_Artis_00134-LAW-CC-0401…" at bounding box center [278, 349] width 166 height 354
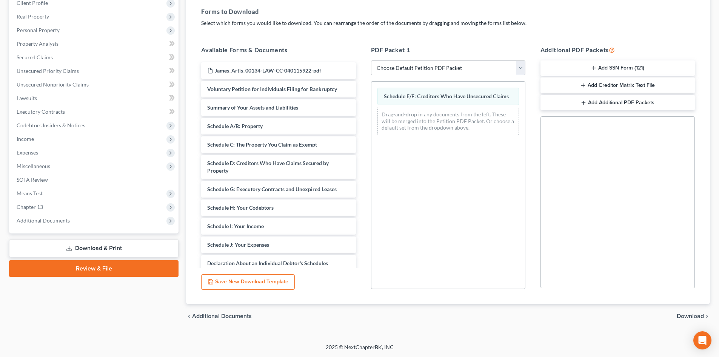
click at [690, 313] on span "Download" at bounding box center [690, 316] width 27 height 6
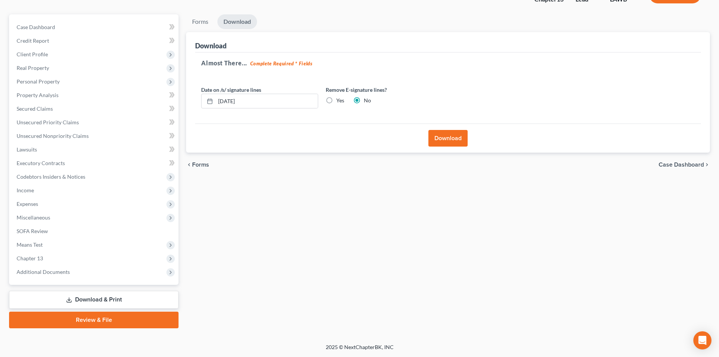
drag, startPoint x: 445, startPoint y: 125, endPoint x: 445, endPoint y: 134, distance: 8.7
click at [445, 126] on div "Download" at bounding box center [448, 137] width 506 height 29
click at [445, 134] on button "Download" at bounding box center [447, 138] width 39 height 17
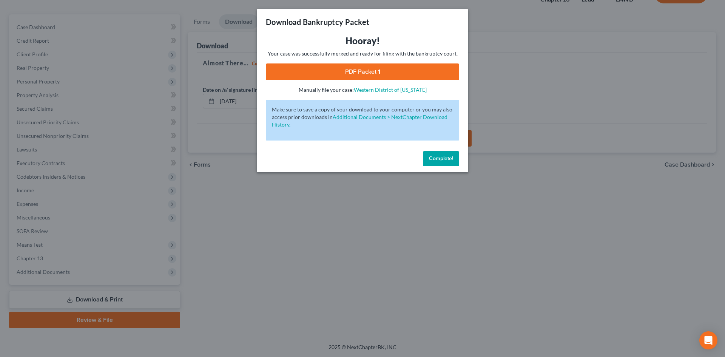
click at [385, 61] on div "Hooray! Your case was successfully merged and ready for filing with the bankrup…" at bounding box center [362, 64] width 193 height 59
click at [387, 65] on link "PDF Packet 1" at bounding box center [362, 71] width 193 height 17
click at [436, 152] on button "Complete!" at bounding box center [441, 158] width 36 height 15
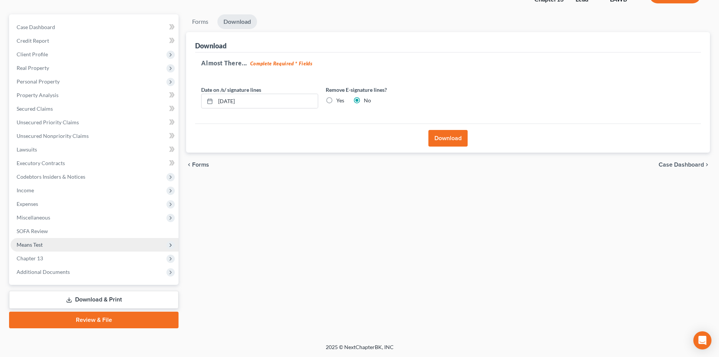
click at [34, 245] on span "Means Test" at bounding box center [30, 244] width 26 height 6
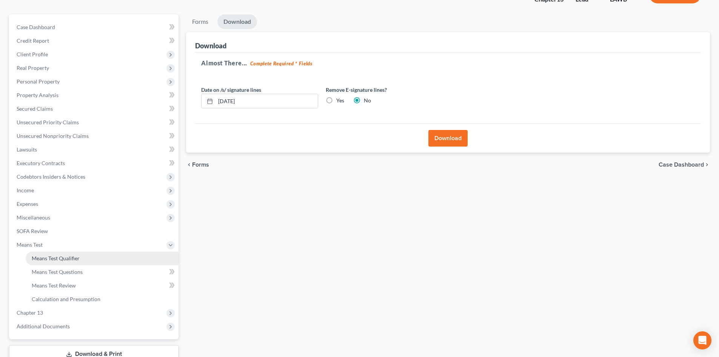
click at [54, 255] on span "Means Test Qualifier" at bounding box center [56, 258] width 48 height 6
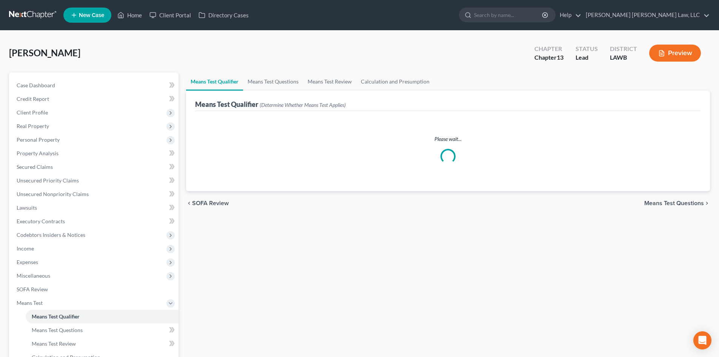
click at [410, 68] on div "James, Artis Upgraded Chapter Chapter 13 Status Lead District LAWB Preview" at bounding box center [359, 56] width 701 height 33
click at [410, 82] on link "Calculation and Presumption" at bounding box center [395, 81] width 78 height 18
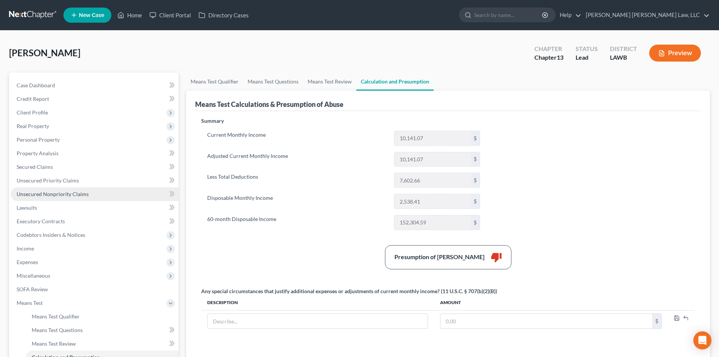
click at [115, 199] on link "Unsecured Nonpriority Claims" at bounding box center [95, 194] width 168 height 14
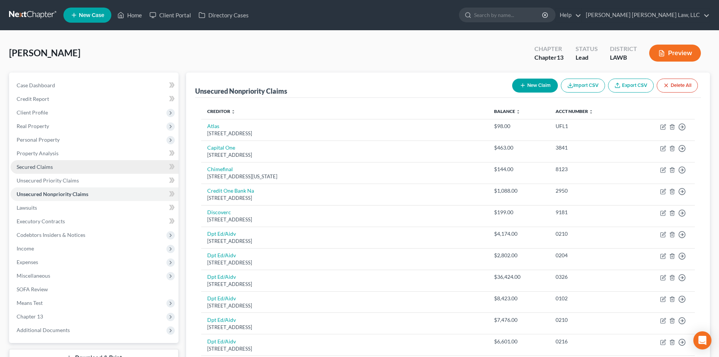
click at [122, 170] on link "Secured Claims" at bounding box center [95, 167] width 168 height 14
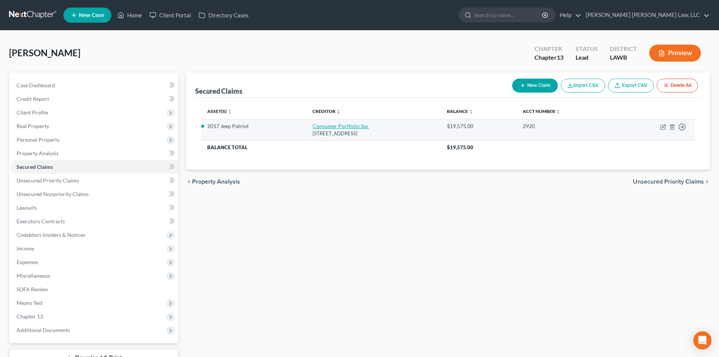
click at [327, 126] on link "Consumer Portfolio Svc" at bounding box center [341, 126] width 56 height 6
select select "4"
select select "0"
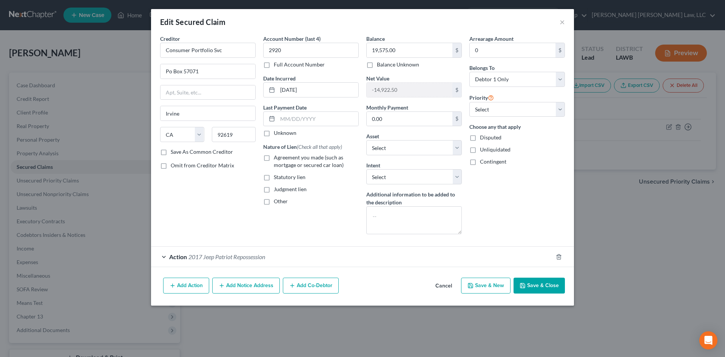
click at [529, 289] on button "Save & Close" at bounding box center [538, 285] width 51 height 16
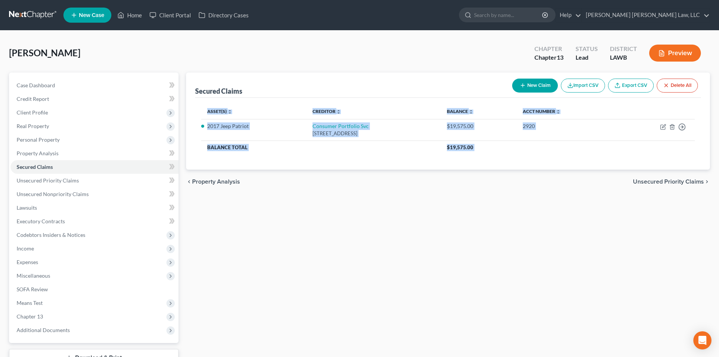
click at [209, 147] on ui-view "Secured Claims New Claim Import CSV Export CSV Delete All Asset(s) expand_more …" at bounding box center [448, 132] width 524 height 121
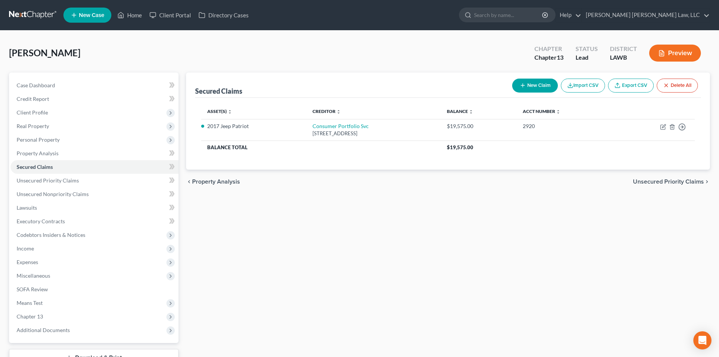
click at [451, 54] on div "James, Artis Upgraded Chapter Chapter 13 Status Lead District LAWB Preview" at bounding box center [359, 56] width 701 height 33
drag, startPoint x: 59, startPoint y: 148, endPoint x: 63, endPoint y: 150, distance: 5.3
click at [59, 148] on link "Property Analysis" at bounding box center [95, 153] width 168 height 14
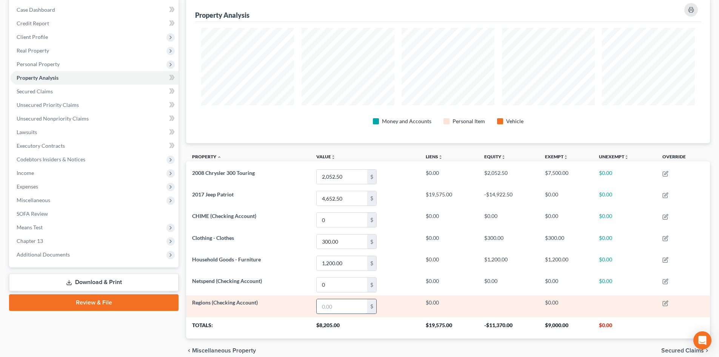
click at [342, 308] on input "text" at bounding box center [342, 306] width 51 height 14
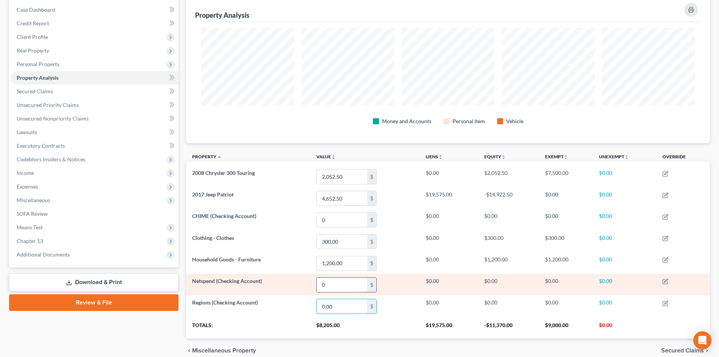
type input "0.00"
click at [332, 285] on input "0" at bounding box center [342, 284] width 51 height 14
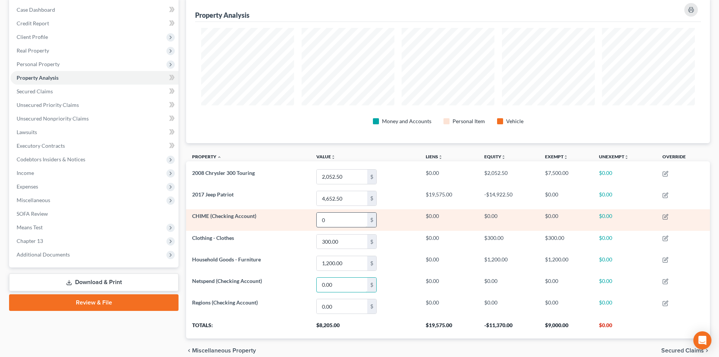
type input "0.00"
click at [344, 220] on input "0" at bounding box center [342, 220] width 51 height 14
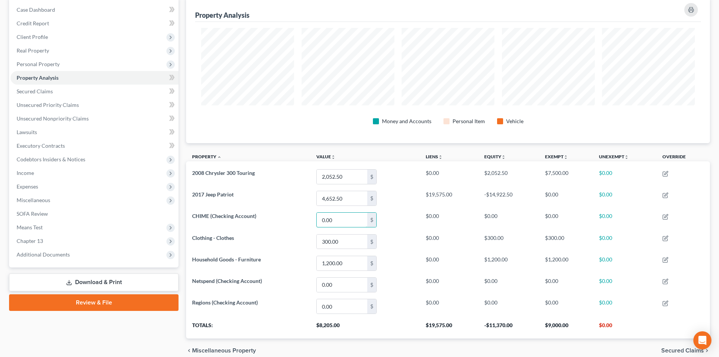
type input "0.00"
click at [146, 334] on div "Case Dashboard Payments Invoices Payments Payments Credit Report Client Profile" at bounding box center [93, 179] width 177 height 365
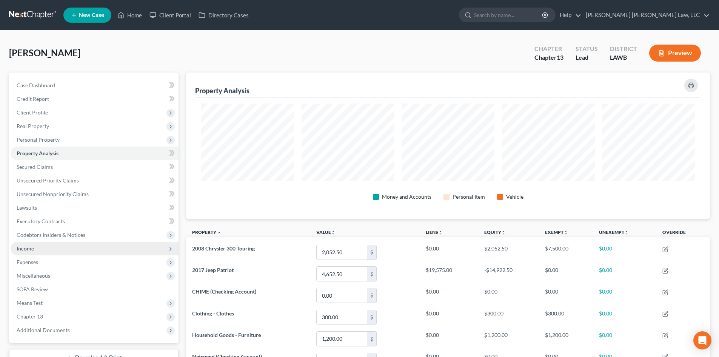
click at [50, 243] on span "Income" at bounding box center [95, 249] width 168 height 14
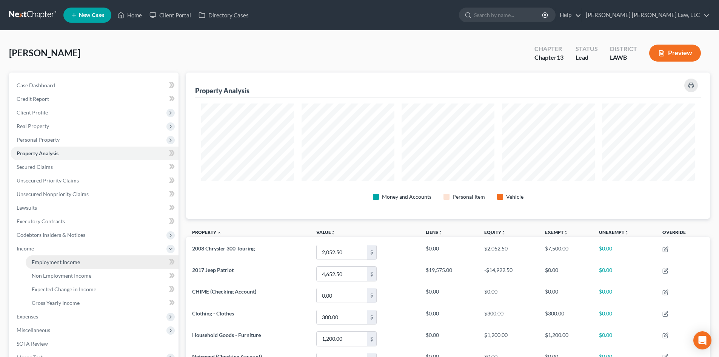
click at [51, 257] on link "Employment Income" at bounding box center [102, 262] width 153 height 14
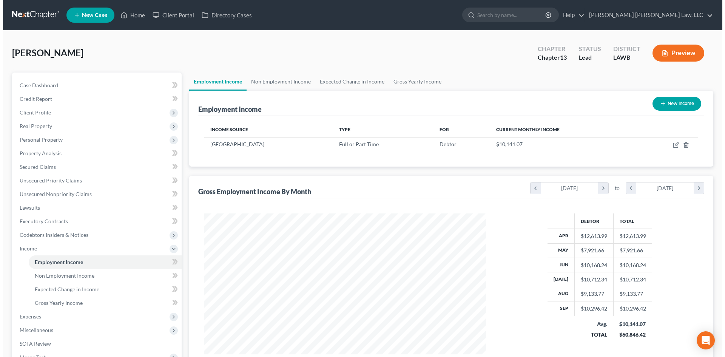
scroll to position [141, 297]
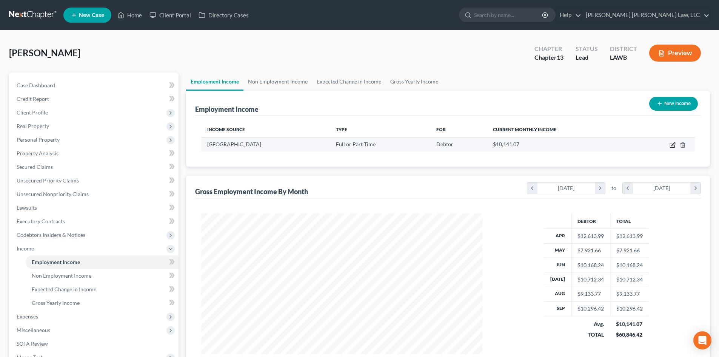
click at [672, 145] on icon "button" at bounding box center [673, 145] width 6 height 6
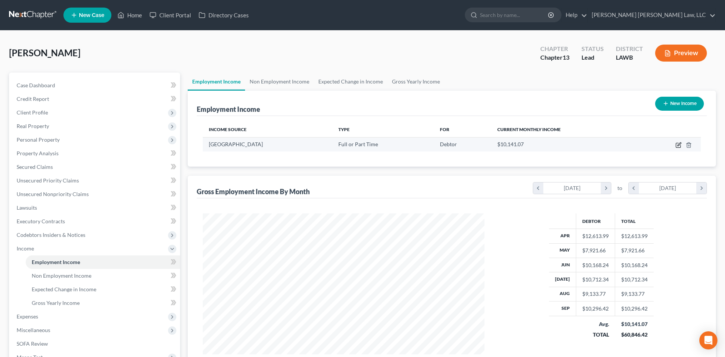
select select "0"
select select "19"
select select "2"
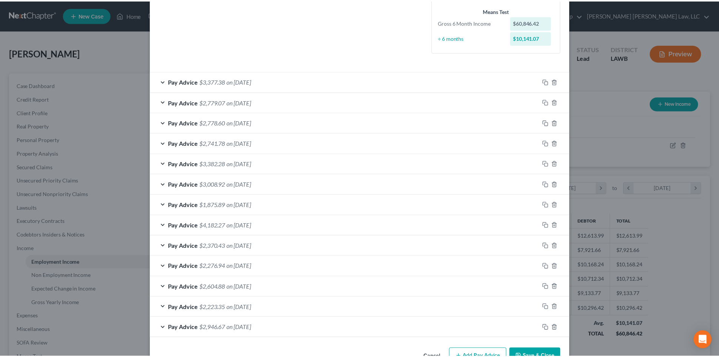
scroll to position [220, 0]
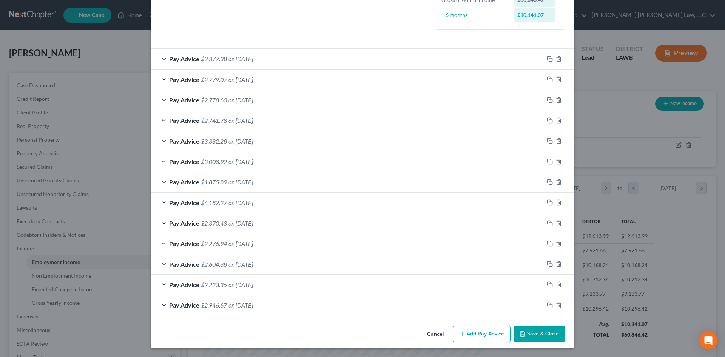
click at [535, 332] on button "Save & Close" at bounding box center [538, 334] width 51 height 16
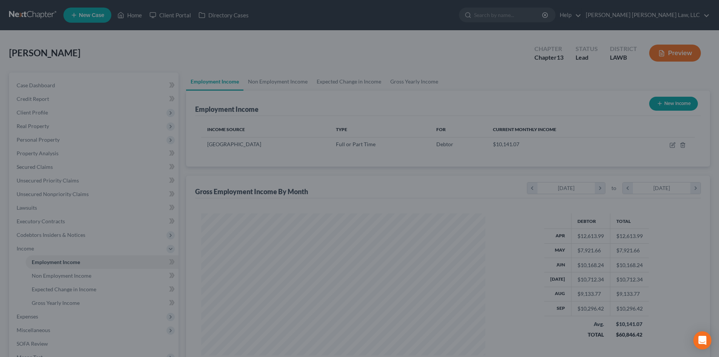
scroll to position [377348, 377192]
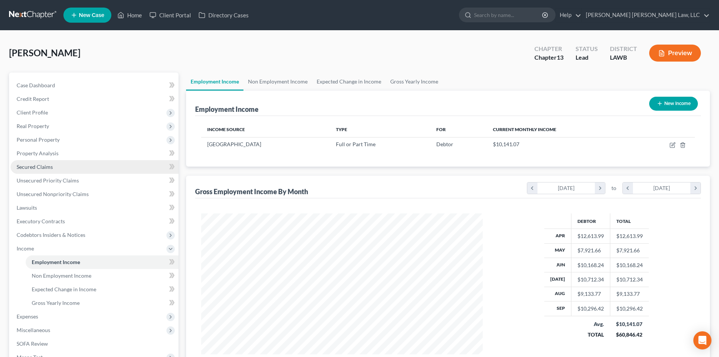
click at [99, 166] on link "Secured Claims" at bounding box center [95, 167] width 168 height 14
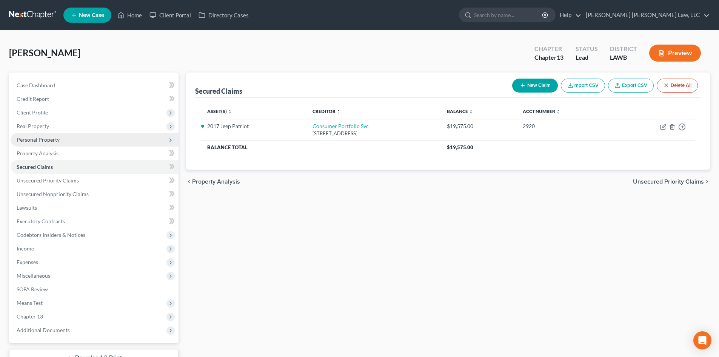
click at [108, 139] on span "Personal Property" at bounding box center [95, 140] width 168 height 14
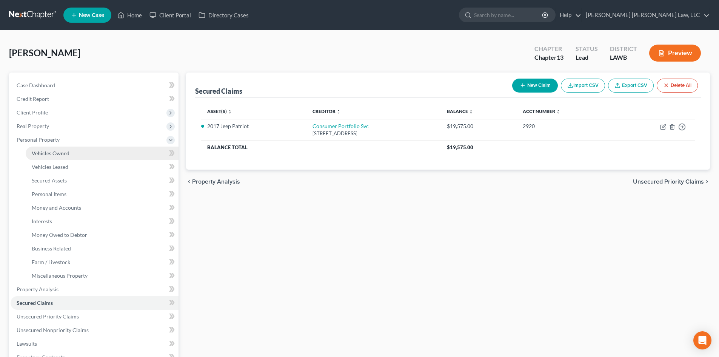
click at [134, 151] on link "Vehicles Owned" at bounding box center [102, 153] width 153 height 14
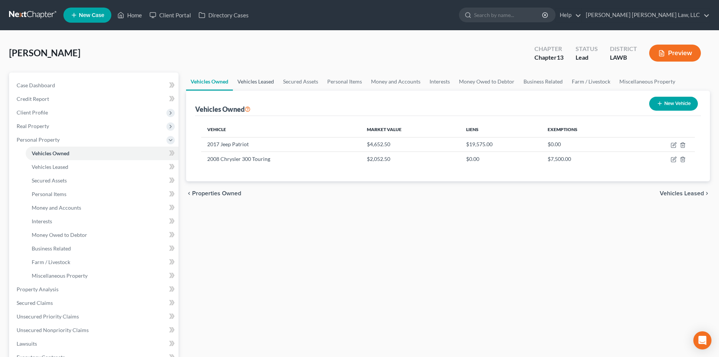
click at [274, 79] on link "Vehicles Leased" at bounding box center [256, 81] width 46 height 18
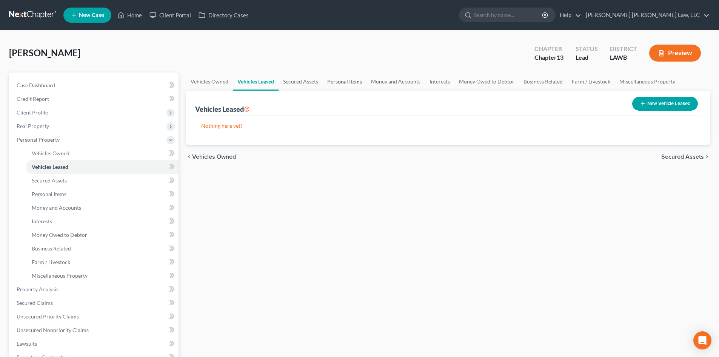
click at [330, 82] on link "Personal Items" at bounding box center [345, 81] width 44 height 18
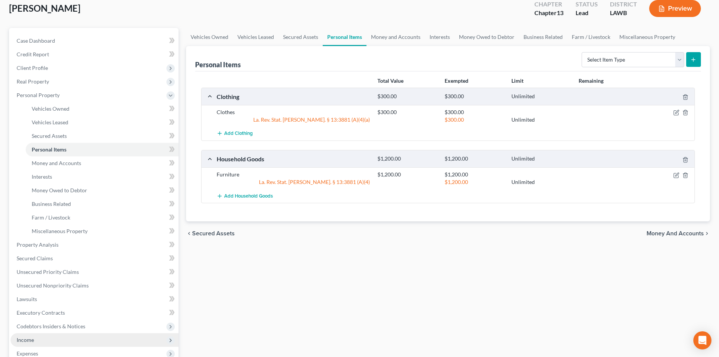
scroll to position [113, 0]
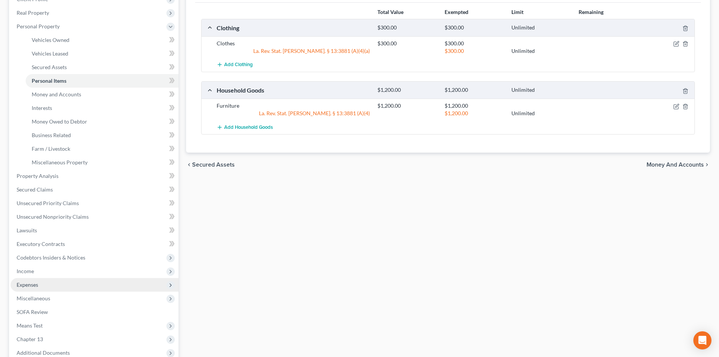
click at [37, 282] on span "Expenses" at bounding box center [28, 284] width 22 height 6
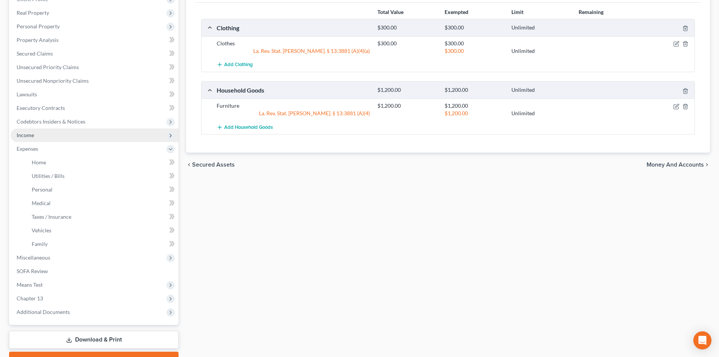
click at [44, 137] on span "Income" at bounding box center [95, 135] width 168 height 14
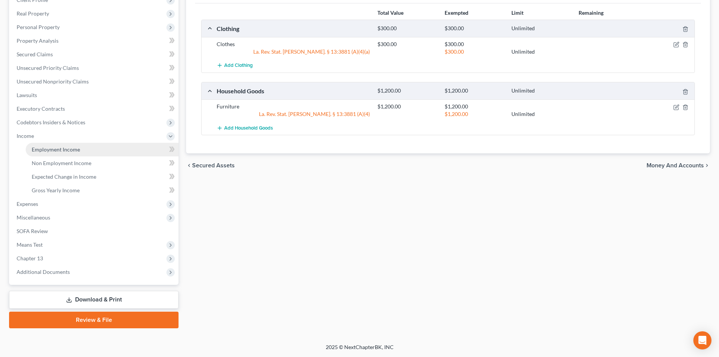
click at [42, 151] on span "Employment Income" at bounding box center [56, 149] width 48 height 6
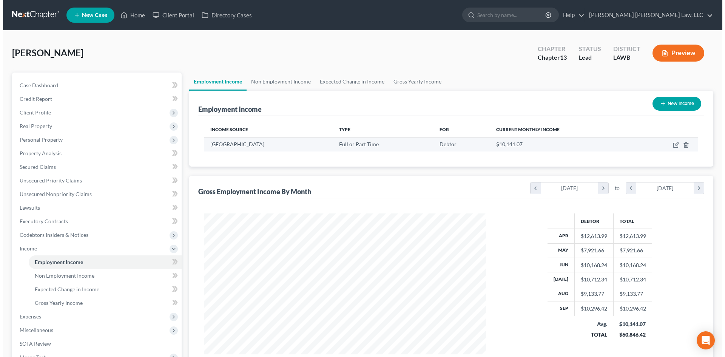
scroll to position [141, 297]
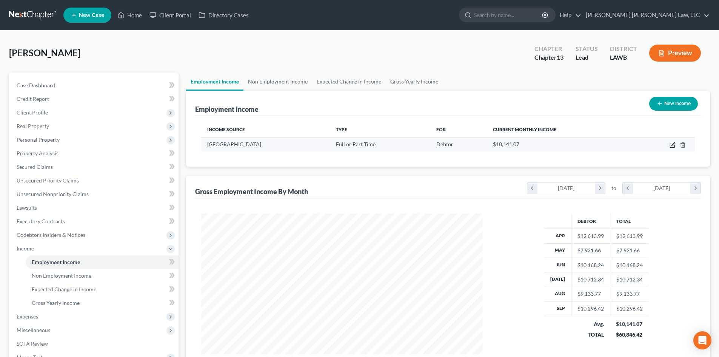
click at [670, 145] on icon "button" at bounding box center [672, 145] width 5 height 5
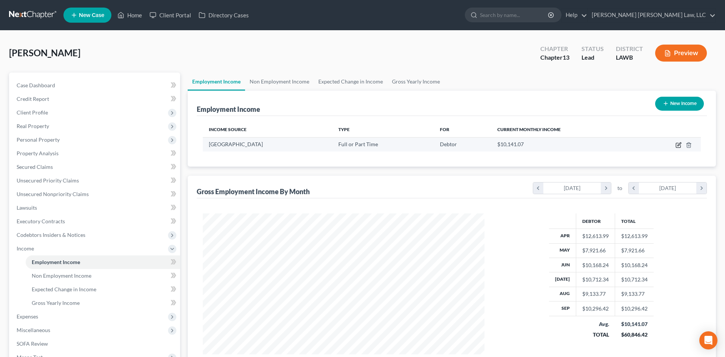
select select "0"
select select "19"
select select "2"
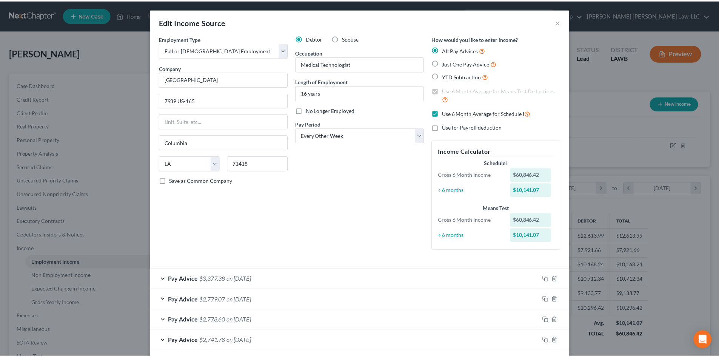
scroll to position [220, 0]
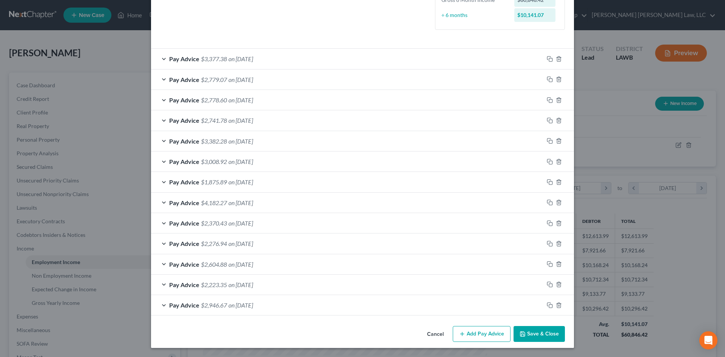
click at [537, 331] on button "Save & Close" at bounding box center [538, 334] width 51 height 16
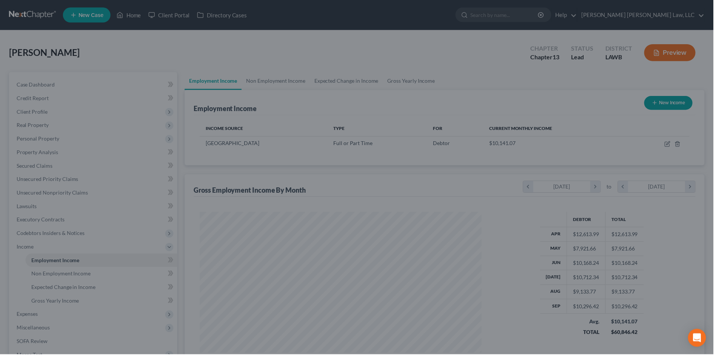
scroll to position [377348, 377192]
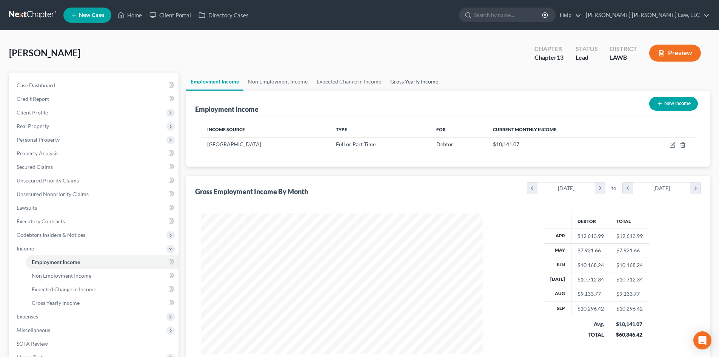
click at [399, 79] on link "Gross Yearly Income" at bounding box center [414, 81] width 57 height 18
